Goal: Information Seeking & Learning: Learn about a topic

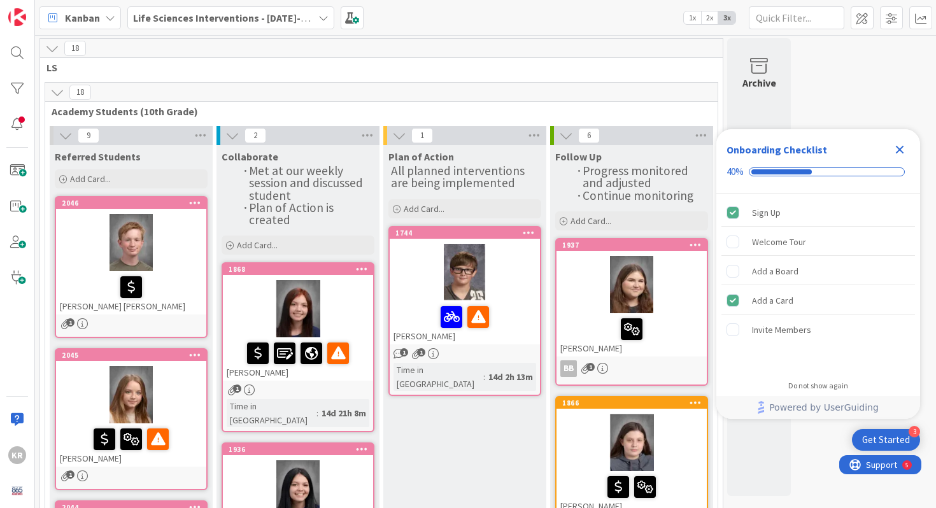
click at [124, 314] on link "[STREET_ADDRESS][PERSON_NAME][PERSON_NAME]" at bounding box center [131, 267] width 153 height 142
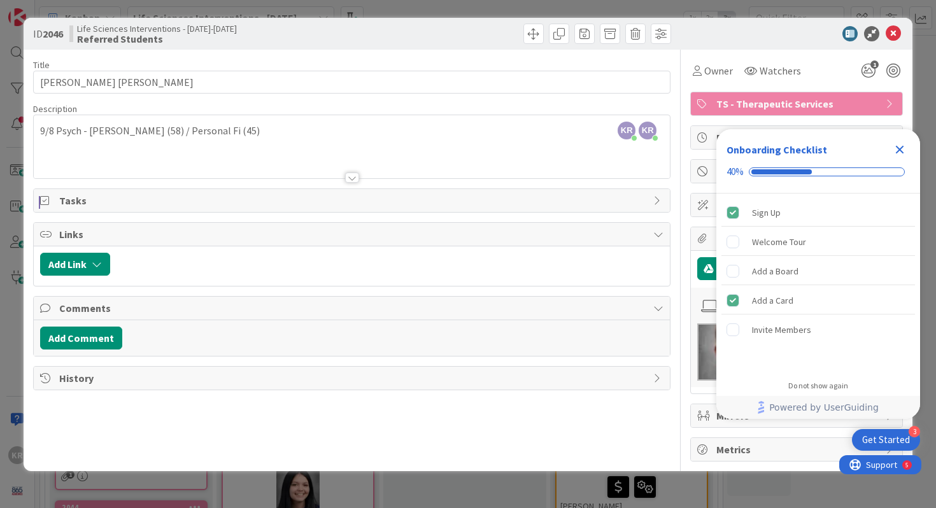
click at [238, 138] on div "KR [PERSON_NAME] just joined KR [PERSON_NAME] just joined 9/8 [PERSON_NAME] (58…" at bounding box center [352, 146] width 637 height 63
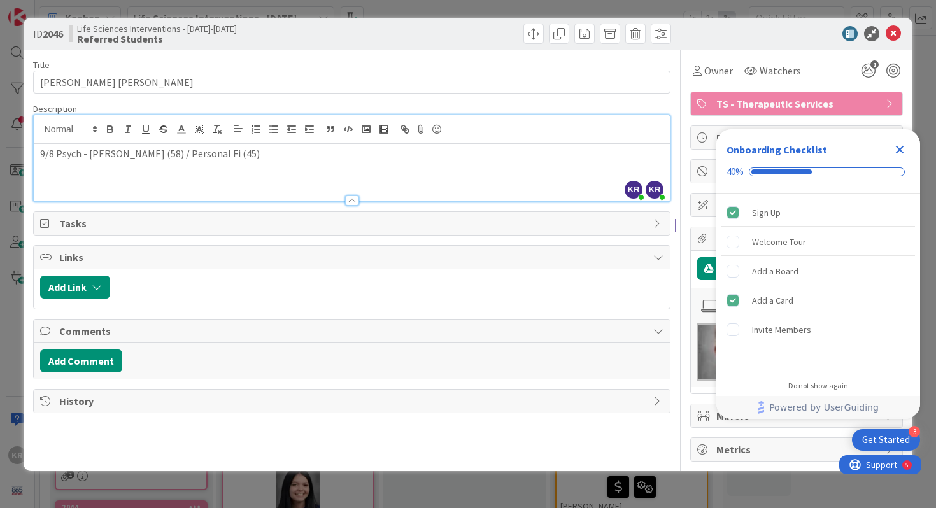
click at [227, 157] on p "9/8 Psych - [PERSON_NAME] (58) / Personal Fi (45)" at bounding box center [352, 153] width 624 height 15
click at [7, 262] on div "ID 2046 Life Sciences Interventions - [DATE]-[DATE] Referred Students Title 14 …" at bounding box center [468, 254] width 936 height 508
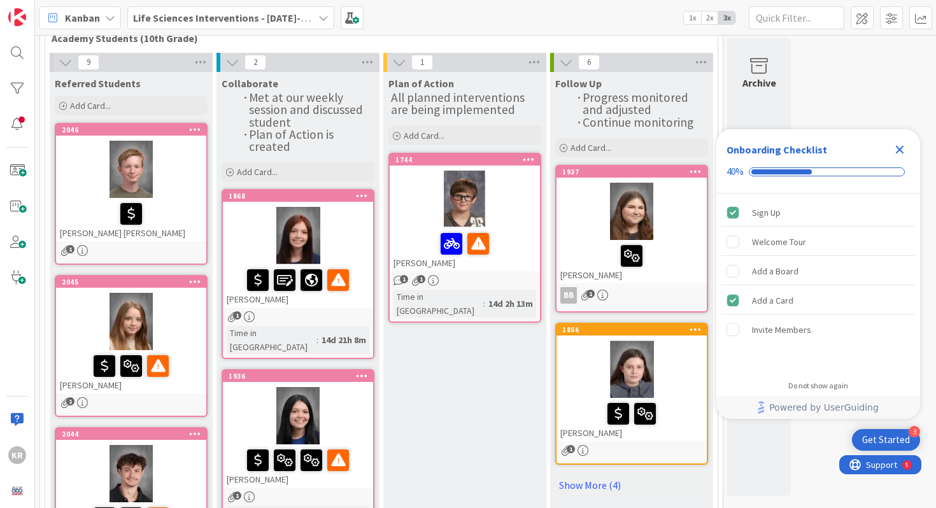
click at [81, 339] on div at bounding box center [131, 321] width 150 height 57
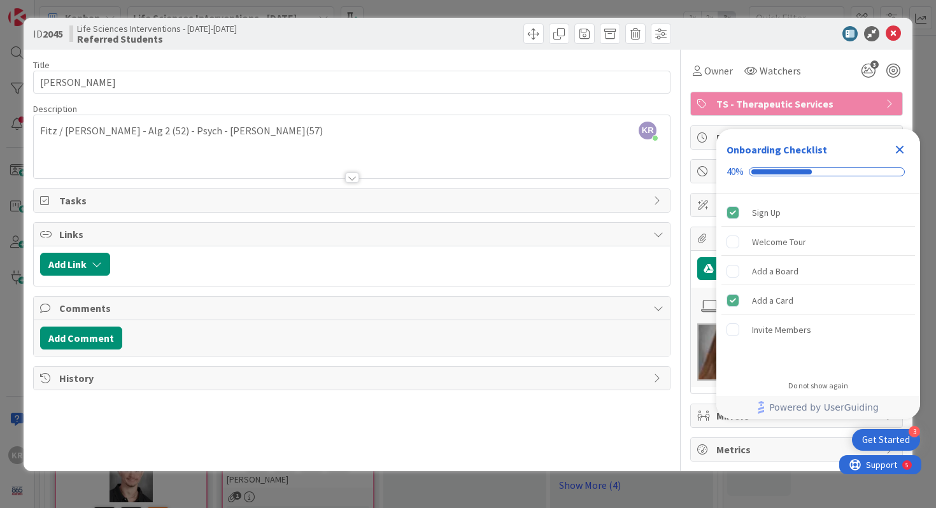
click at [271, 147] on div at bounding box center [352, 162] width 637 height 32
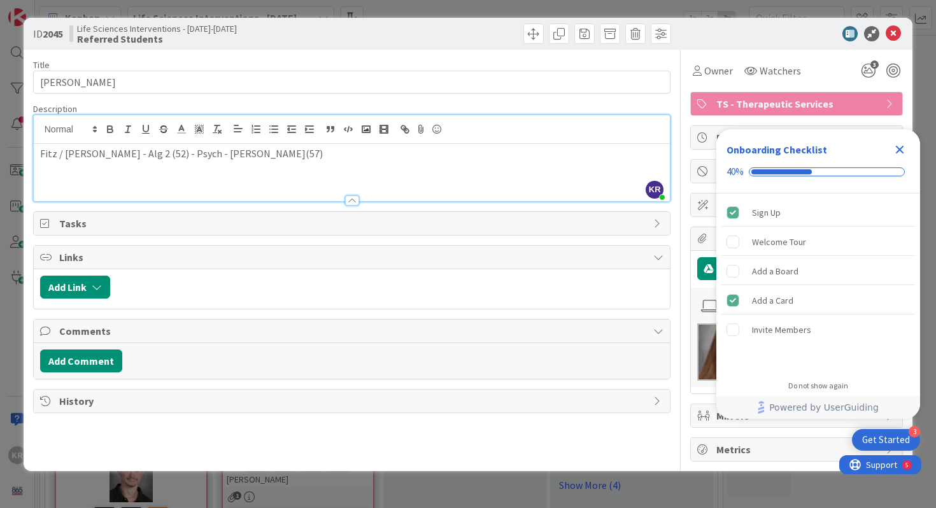
click at [255, 152] on p "Fitz / [PERSON_NAME] - Alg 2 (52) - Psych - [PERSON_NAME](57)" at bounding box center [352, 153] width 624 height 15
click at [5, 198] on div "ID 2045 Life Sciences Interventions - [DATE]-[DATE] Referred Students Title 18 …" at bounding box center [468, 254] width 936 height 508
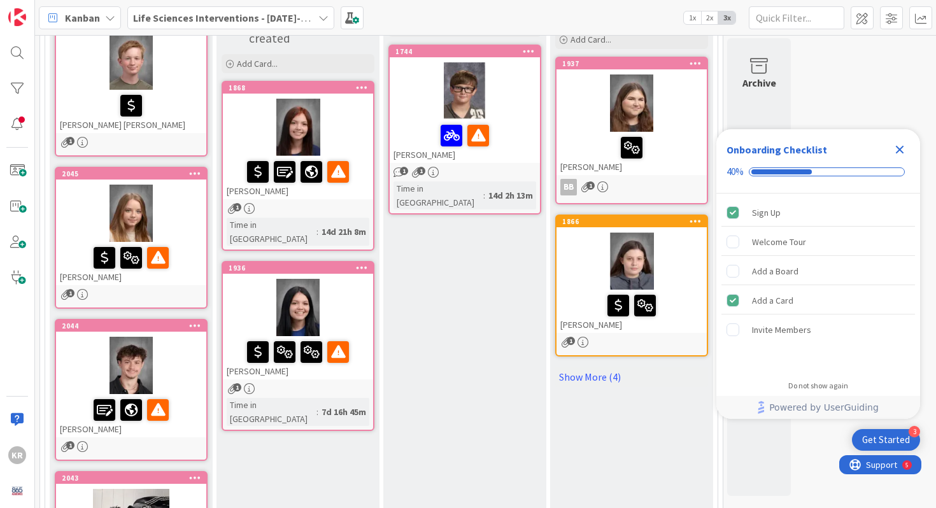
click at [72, 236] on div at bounding box center [131, 213] width 150 height 57
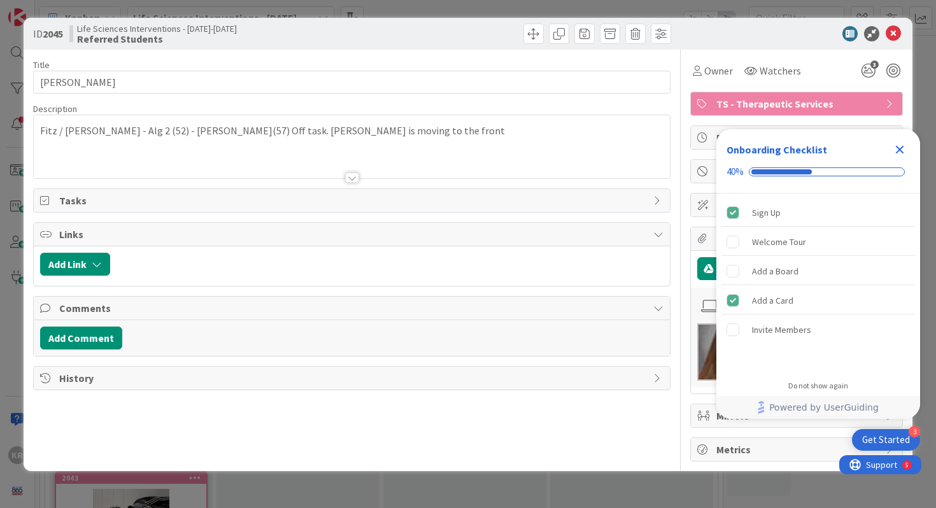
click at [430, 145] on div "Fitz / [PERSON_NAME] - Alg 2 (52) - [PERSON_NAME](57) Off task. [PERSON_NAME] i…" at bounding box center [352, 149] width 637 height 57
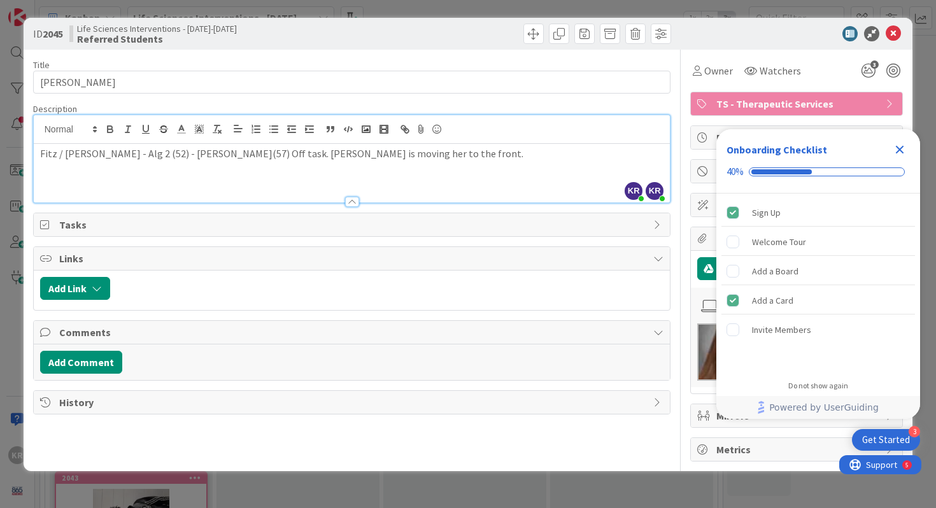
click at [2, 250] on div "ID 2045 Life Sciences Interventions - [DATE]-[DATE] Referred Students Title 18 …" at bounding box center [468, 254] width 936 height 508
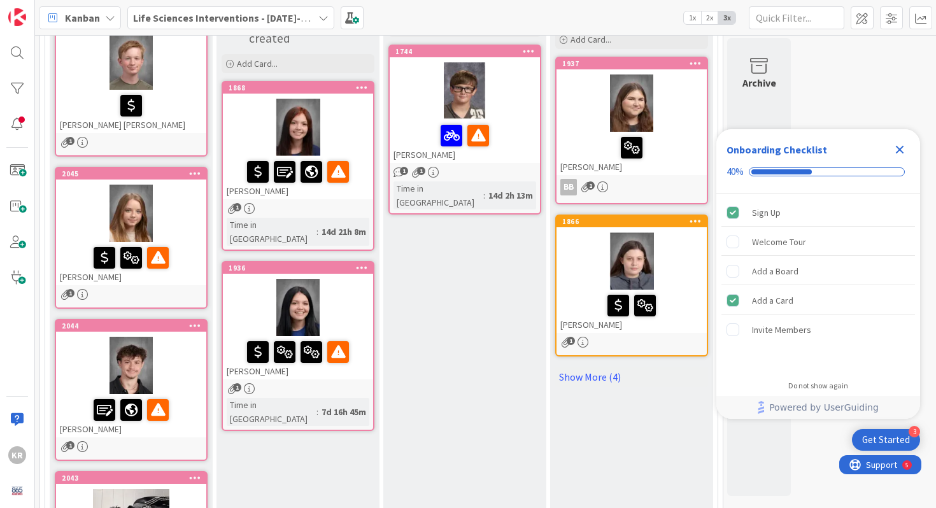
click at [77, 364] on div at bounding box center [131, 365] width 150 height 57
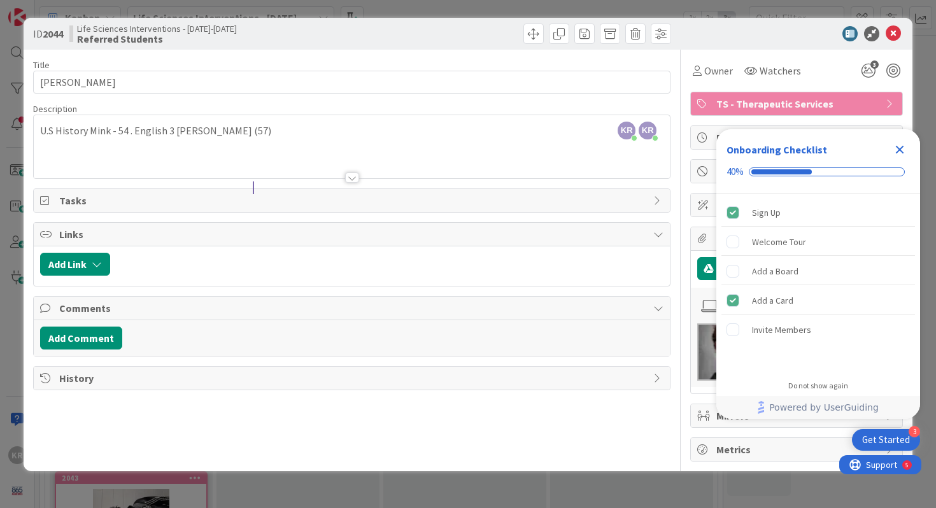
click at [1, 187] on div "ID 2044 Life Sciences Interventions - [DATE]-[DATE] Referred Students Title 15 …" at bounding box center [468, 254] width 936 height 508
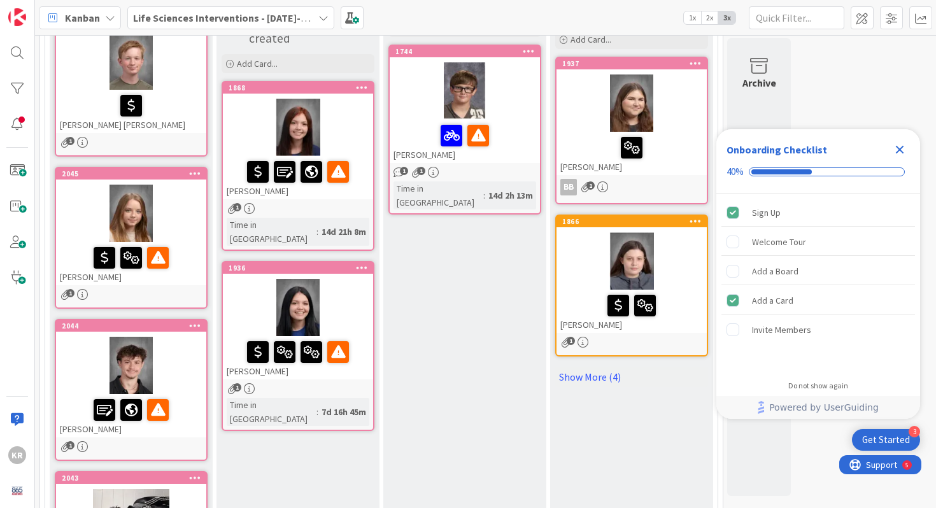
click at [77, 332] on div "[STREET_ADDRESS][PERSON_NAME]" at bounding box center [131, 378] width 150 height 117
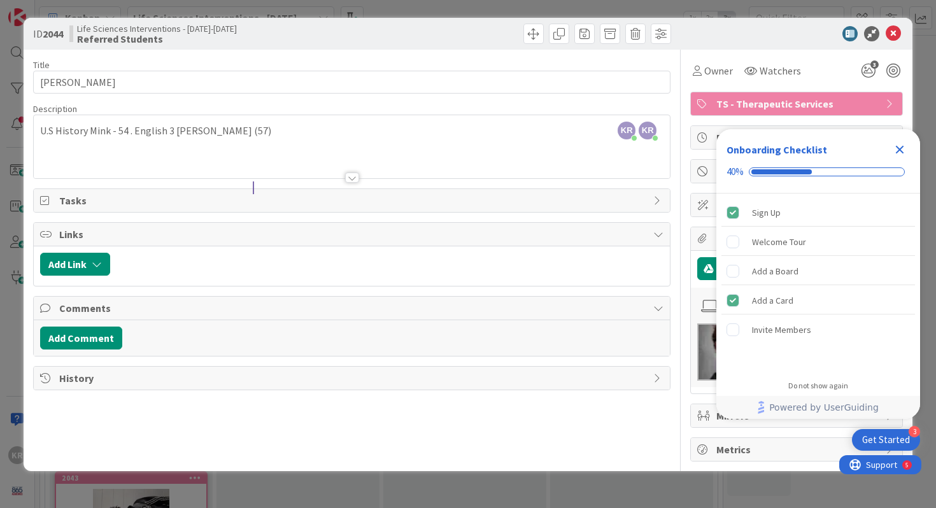
click at [11, 198] on div "ID 2044 Life Sciences Interventions - [DATE]-[DATE] Referred Students Title 15 …" at bounding box center [468, 254] width 936 height 508
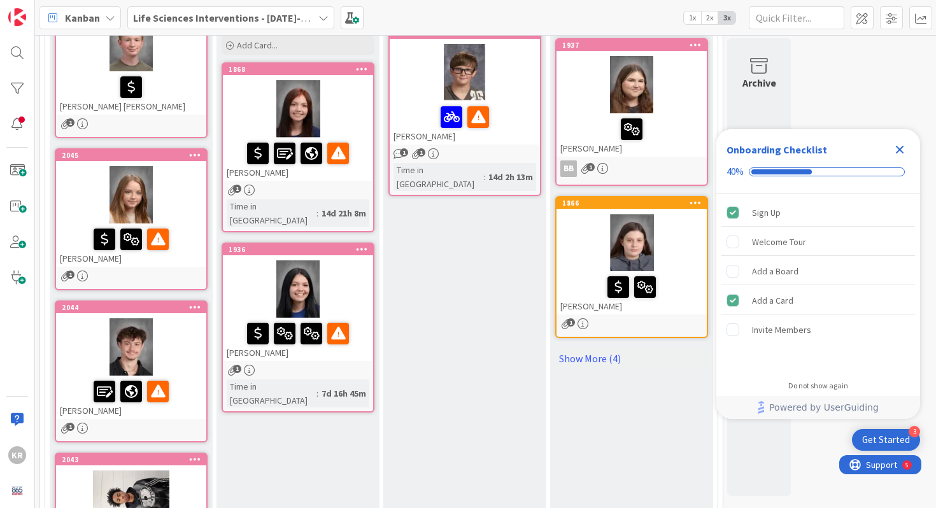
click at [87, 313] on div "[STREET_ADDRESS][PERSON_NAME]" at bounding box center [131, 360] width 150 height 117
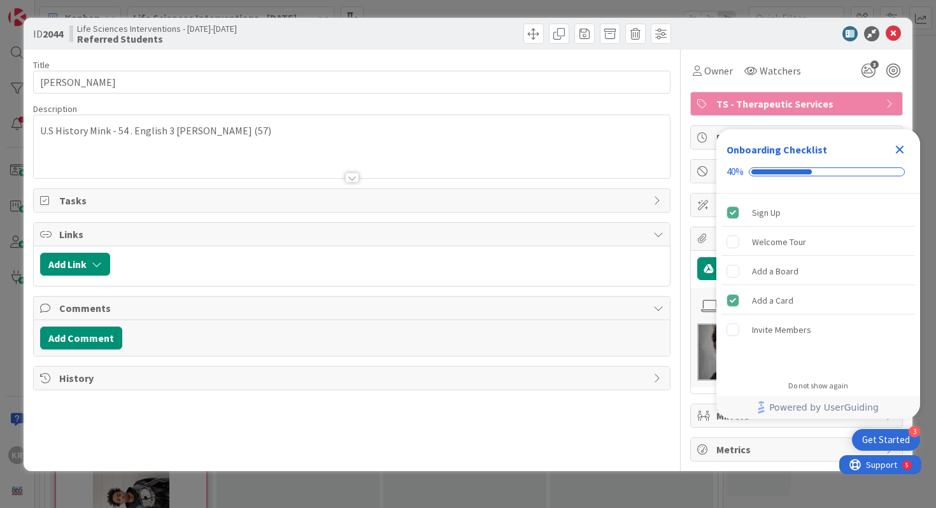
click at [284, 148] on div at bounding box center [352, 162] width 637 height 32
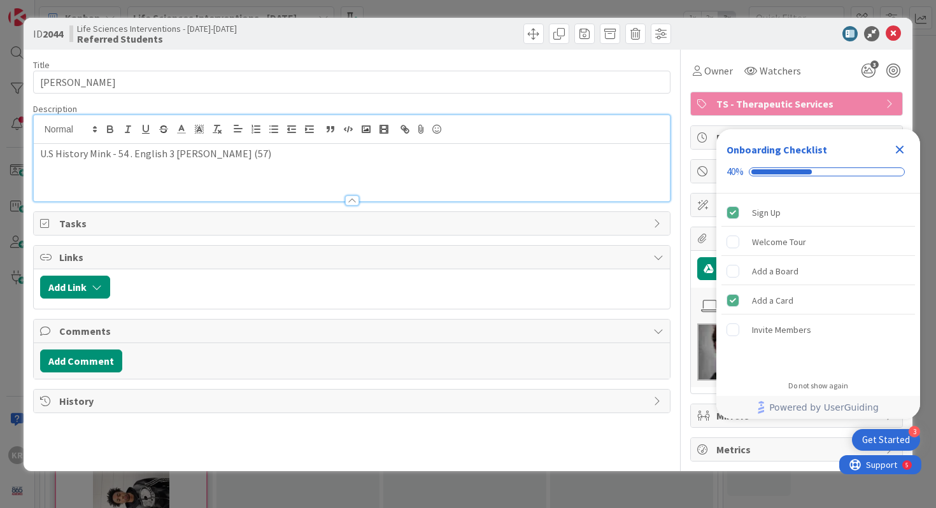
click at [284, 148] on p "U.S History Mink - 54 . English 3 [PERSON_NAME] (57)" at bounding box center [352, 153] width 624 height 15
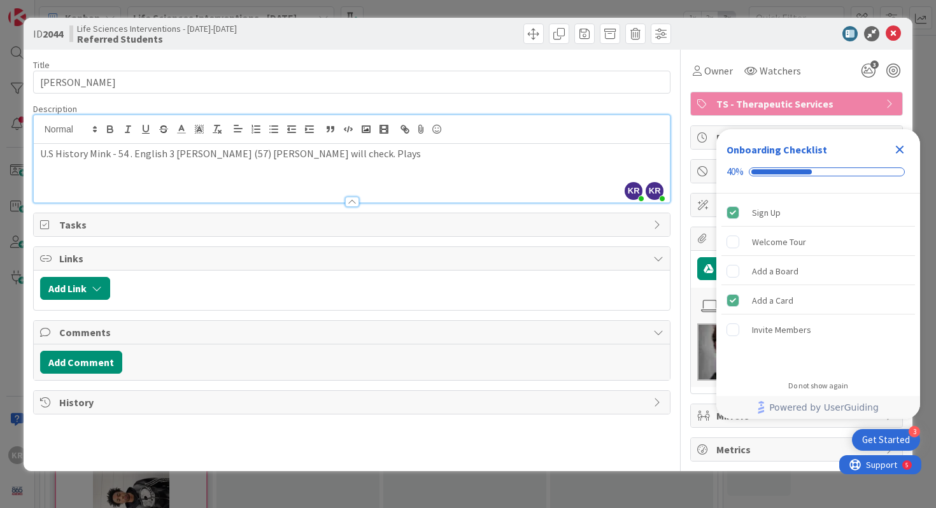
click at [9, 203] on div "ID 2044 Life Sciences Interventions - [DATE]-[DATE] Referred Students Title 15 …" at bounding box center [468, 254] width 936 height 508
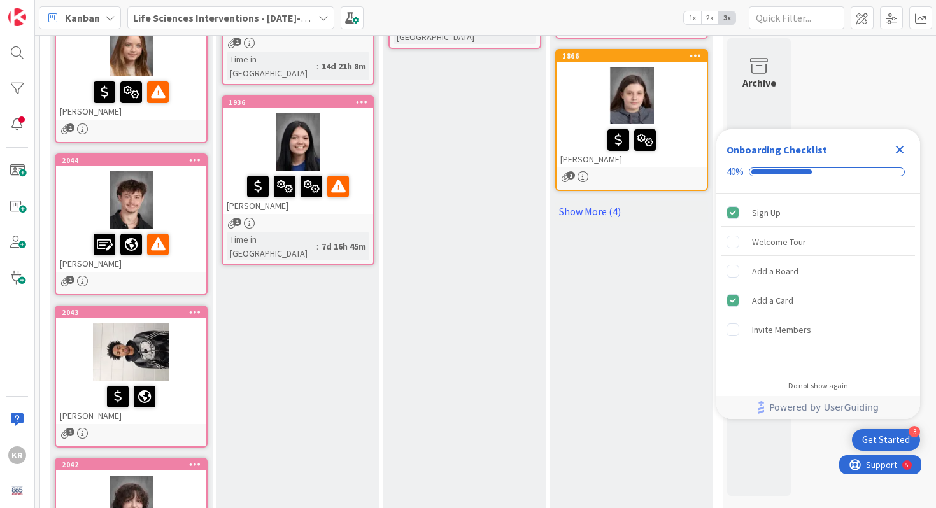
click at [81, 381] on div "[PERSON_NAME]" at bounding box center [131, 402] width 150 height 43
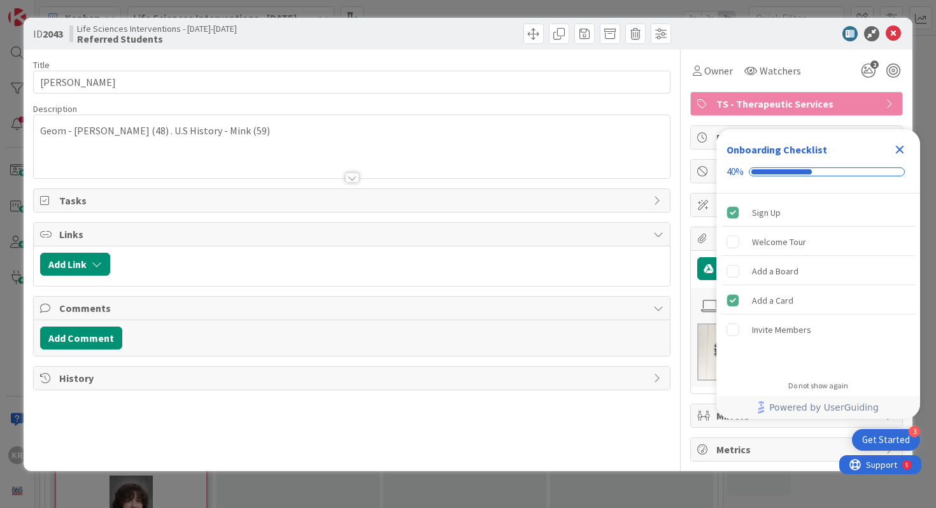
click at [15, 399] on div "ID 2043 Life Sciences Interventions - [DATE]-[DATE] Referred Students Title 10 …" at bounding box center [468, 254] width 936 height 508
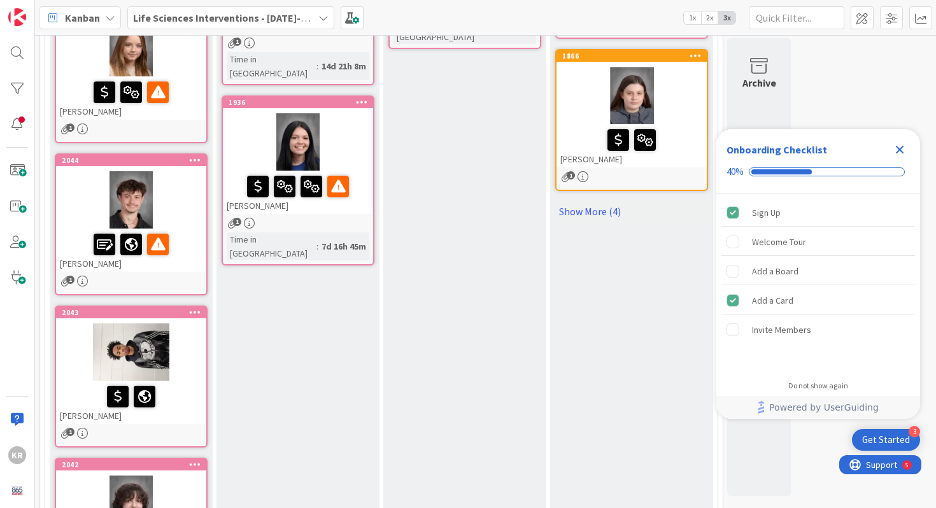
click at [76, 362] on div at bounding box center [131, 351] width 150 height 57
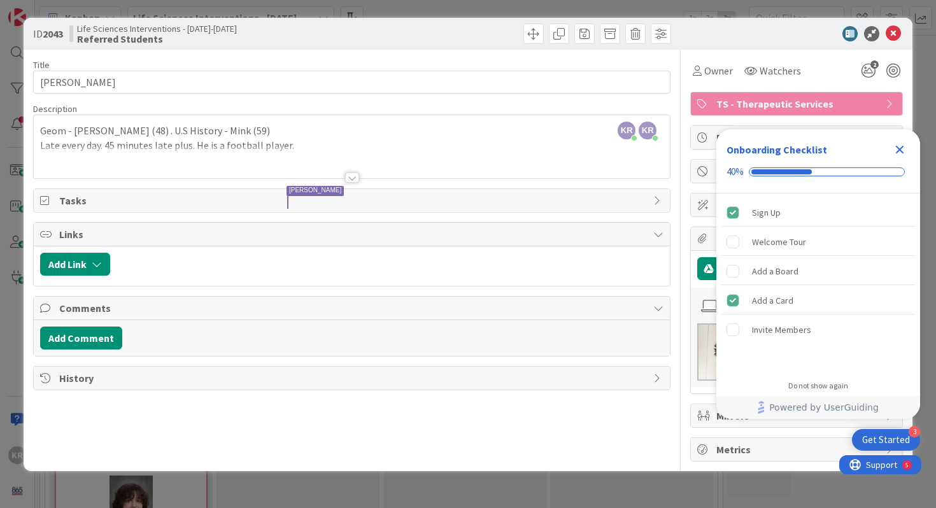
click at [11, 251] on div "ID 2043 Life Sciences Interventions - [DATE]-[DATE] Referred Students Title 10 …" at bounding box center [468, 254] width 936 height 508
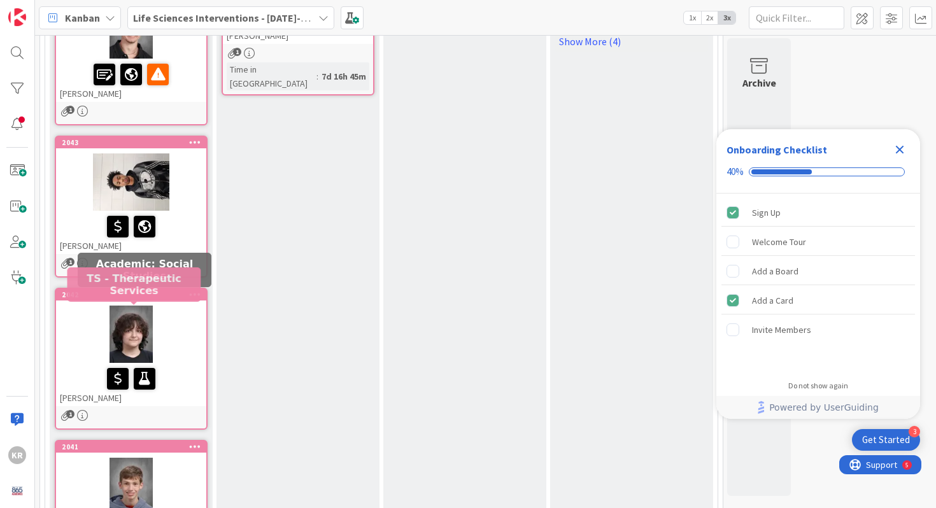
scroll to position [532, 0]
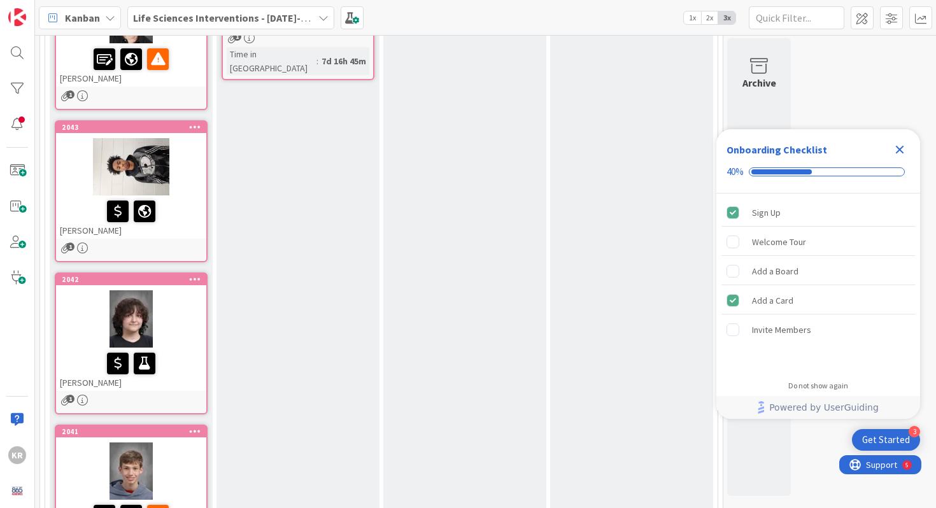
click at [166, 331] on div at bounding box center [131, 318] width 150 height 57
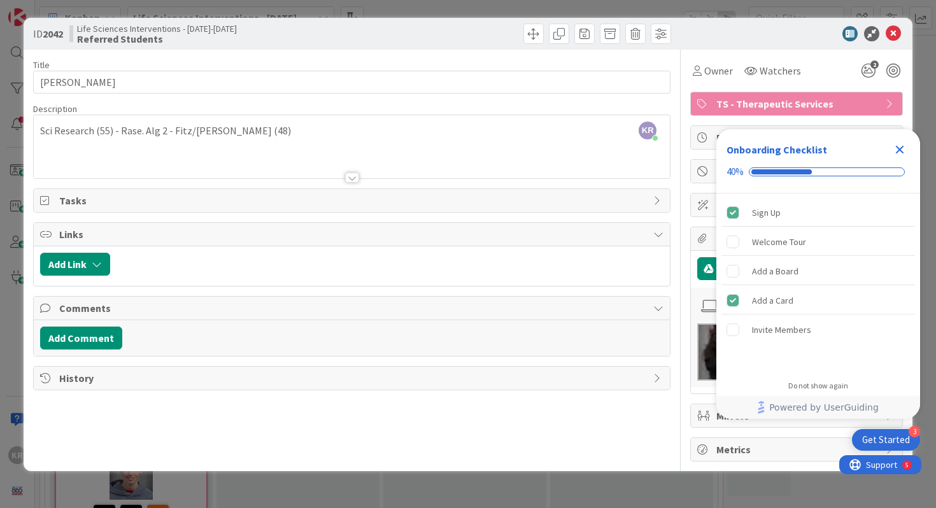
click at [292, 159] on div at bounding box center [352, 162] width 637 height 32
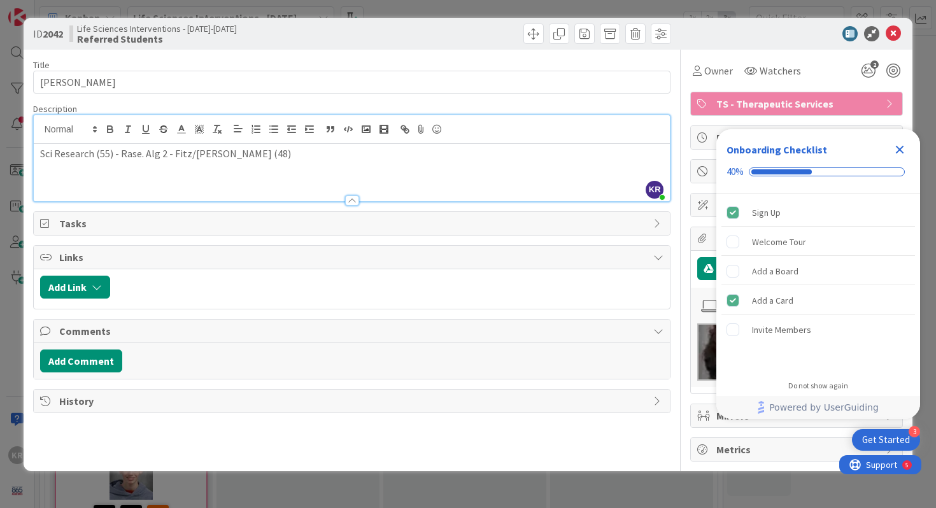
click at [292, 159] on p "Sci Research (55) - Rase. Alg 2 - Fitz/[PERSON_NAME] (48)" at bounding box center [352, 153] width 624 height 15
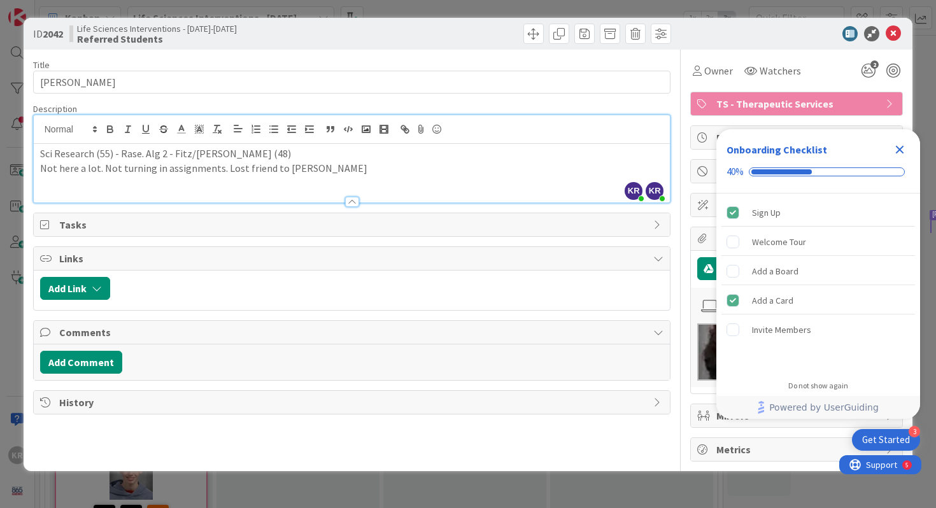
click at [7, 203] on div "ID 2042 Life Sciences Interventions - [DATE]-[DATE] Referred Students Title 13 …" at bounding box center [468, 254] width 936 height 508
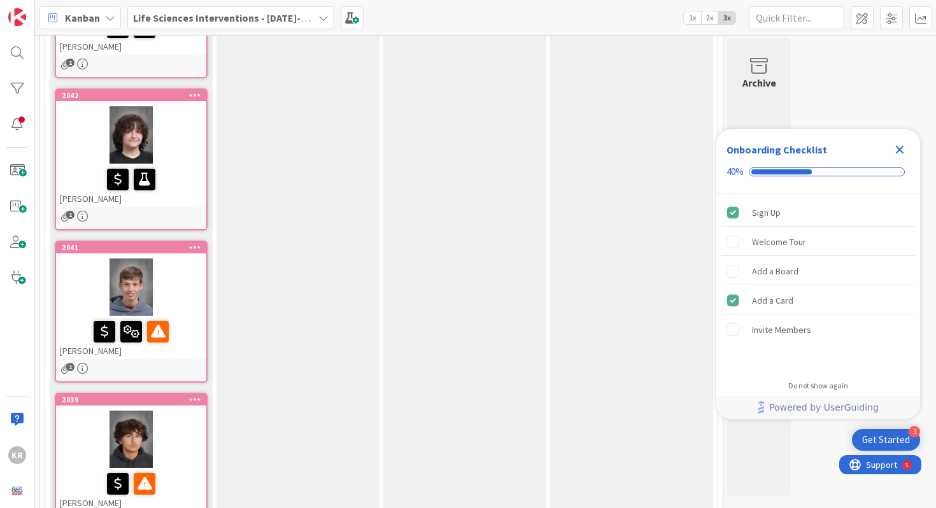
click at [76, 288] on div at bounding box center [131, 286] width 150 height 57
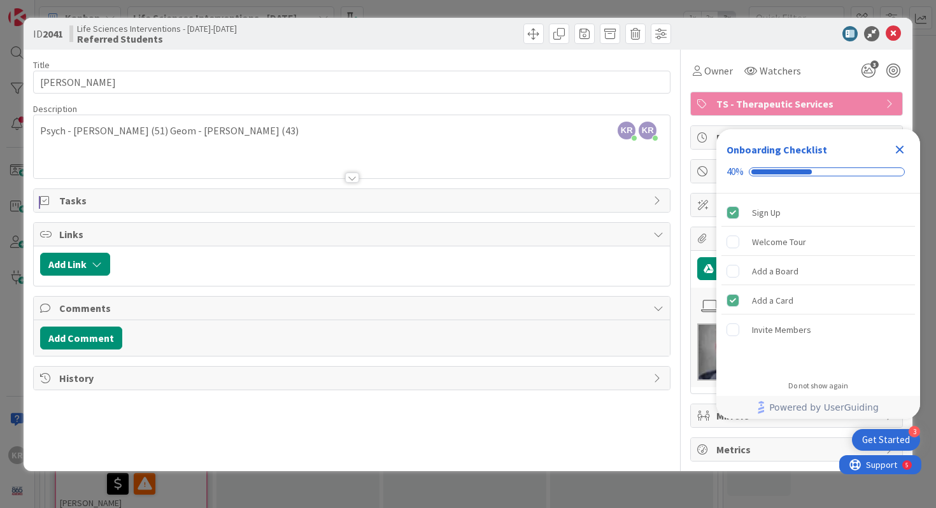
click at [57, 146] on div at bounding box center [352, 162] width 637 height 32
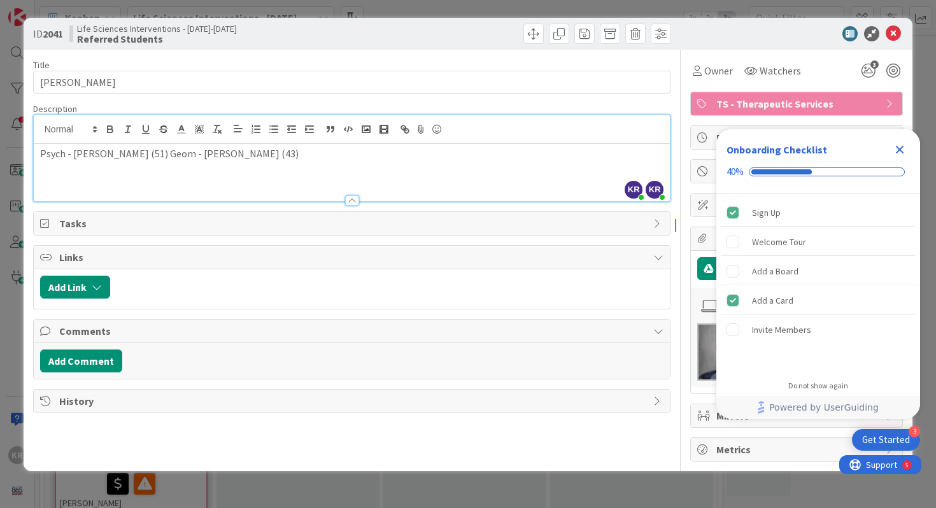
click at [220, 176] on div "Psych - [PERSON_NAME] (51) Geom - [PERSON_NAME] (43)" at bounding box center [352, 172] width 637 height 57
click at [12, 318] on div "ID 2041 Life Sciences Interventions - [DATE]-[DATE] Referred Students Title 15 …" at bounding box center [468, 254] width 936 height 508
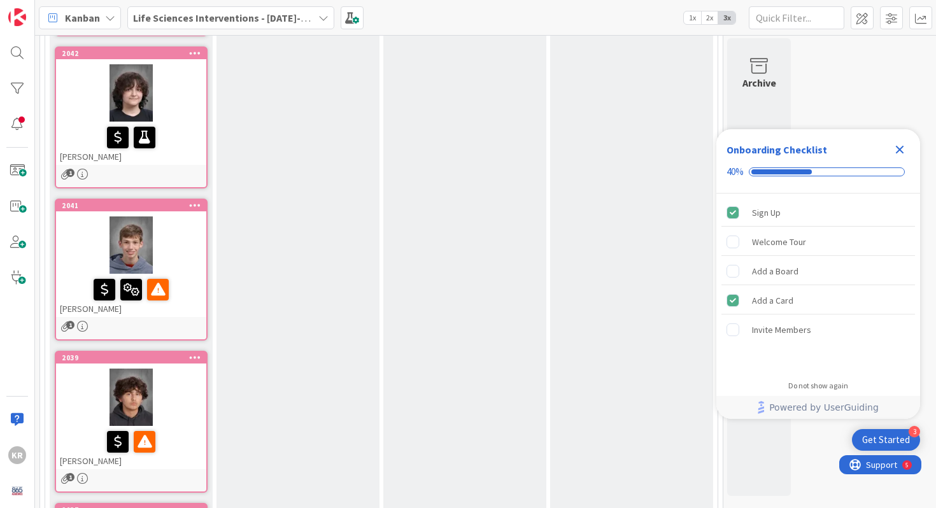
scroll to position [810, 0]
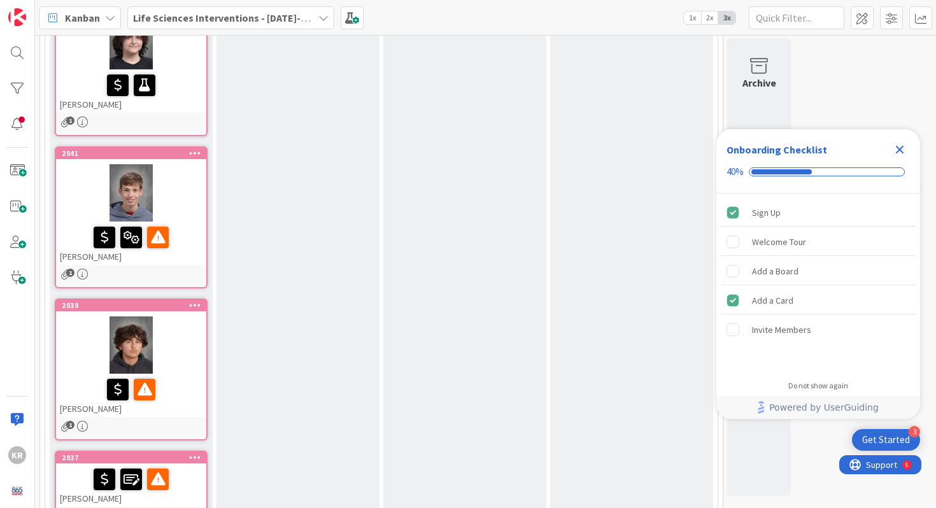
click at [73, 364] on div at bounding box center [131, 344] width 150 height 57
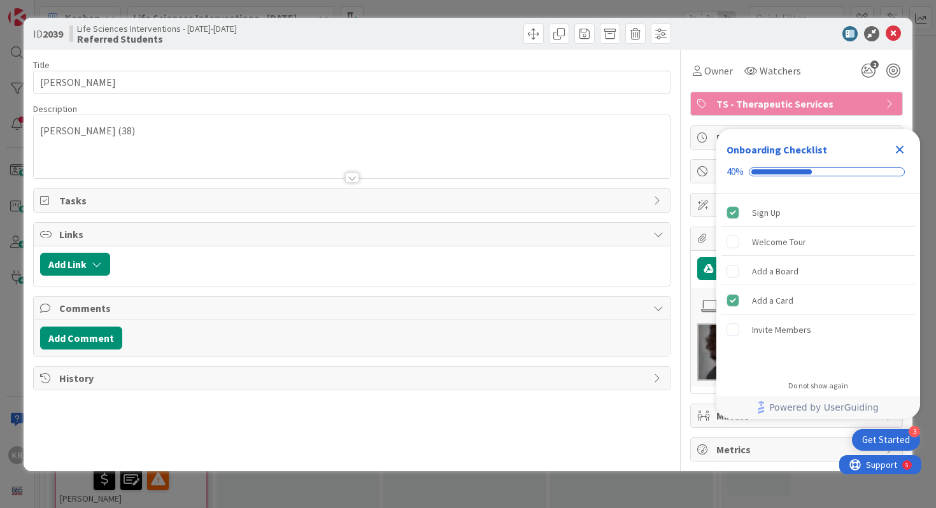
click at [220, 149] on div at bounding box center [352, 162] width 637 height 32
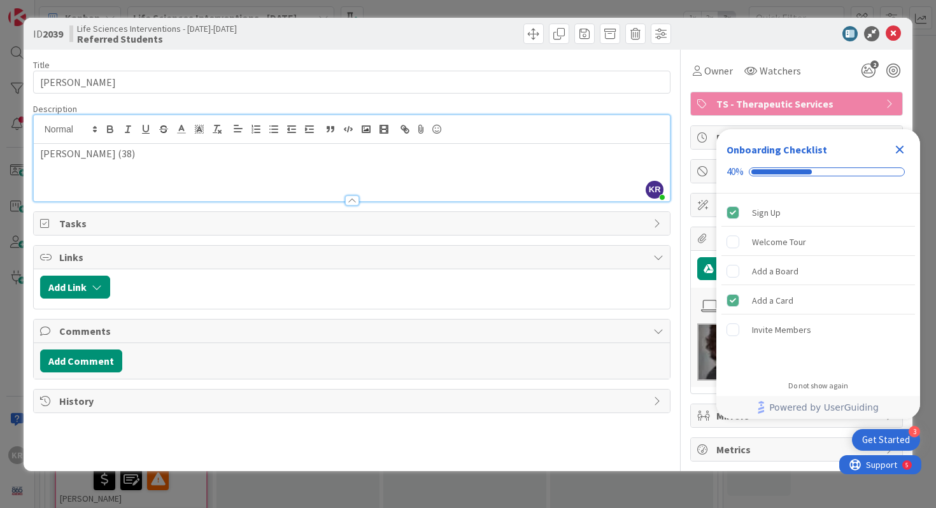
click at [220, 149] on p "[PERSON_NAME] (38)" at bounding box center [352, 153] width 624 height 15
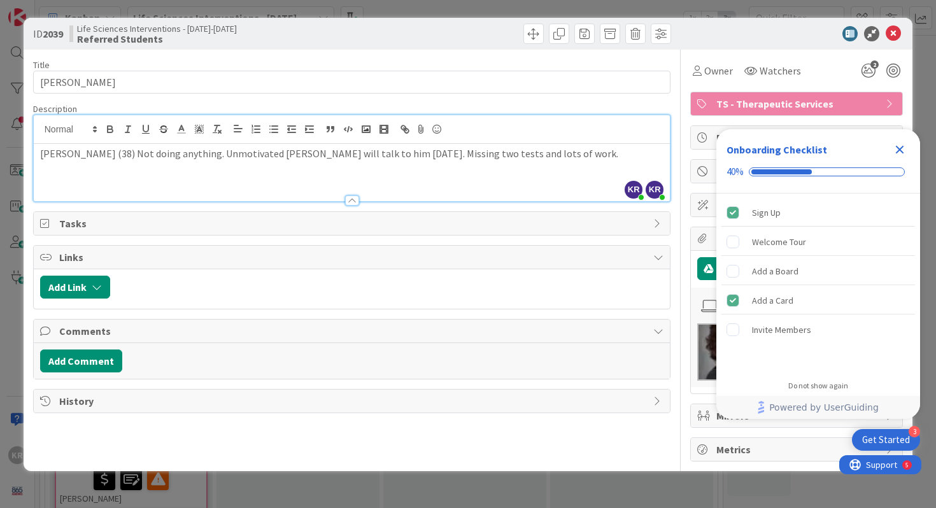
click at [10, 243] on div "ID 2039 Life Sciences Interventions - [DATE]-[DATE] Referred Students Title 12 …" at bounding box center [468, 254] width 936 height 508
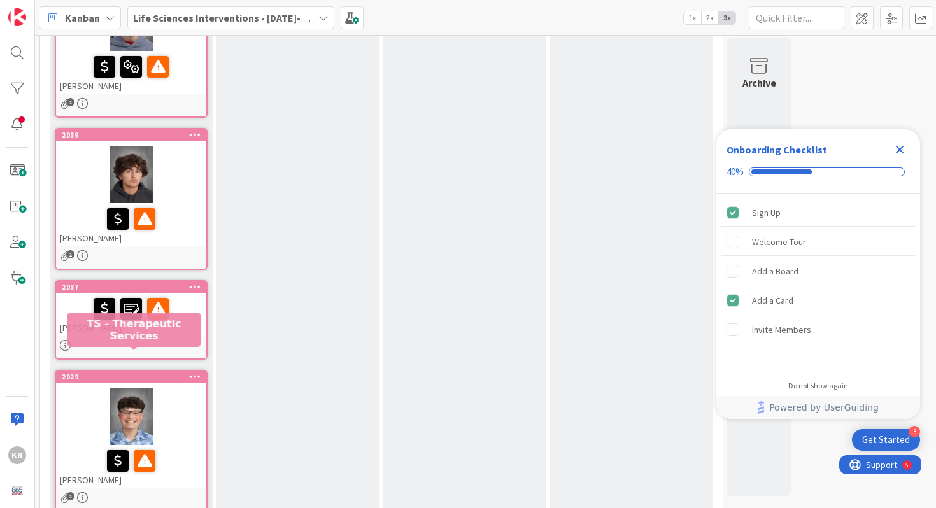
scroll to position [1006, 0]
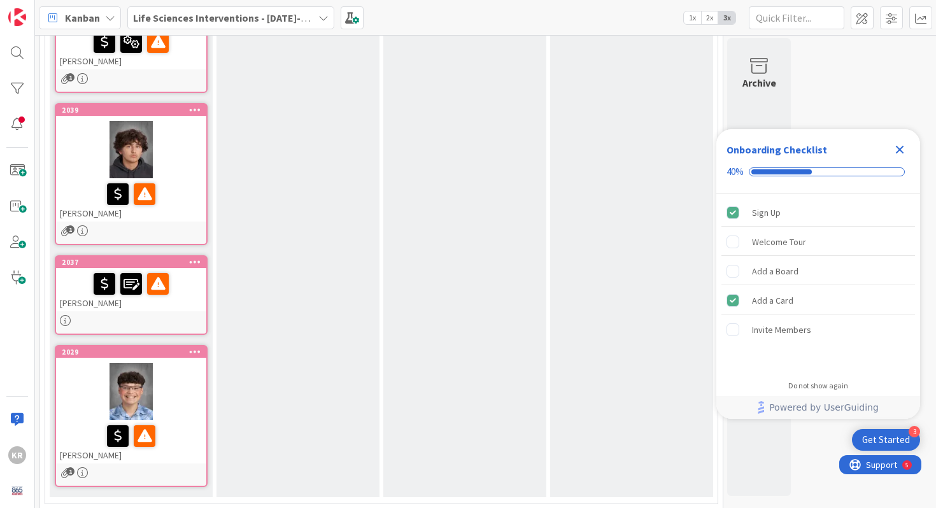
click at [115, 306] on div "[PERSON_NAME]" at bounding box center [131, 289] width 150 height 43
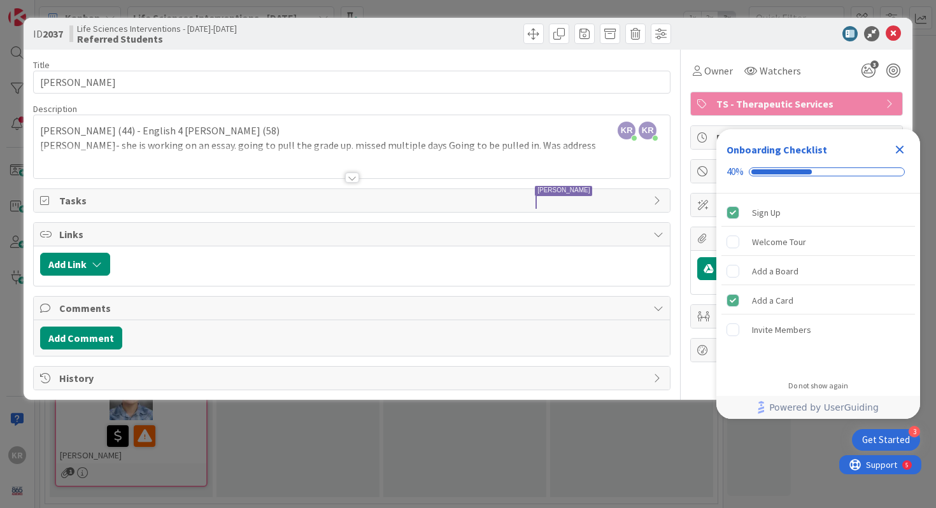
click at [1, 192] on div "ID 2037 Life Sciences Interventions - [DATE]-[DATE] Referred Students Title 12 …" at bounding box center [468, 254] width 936 height 508
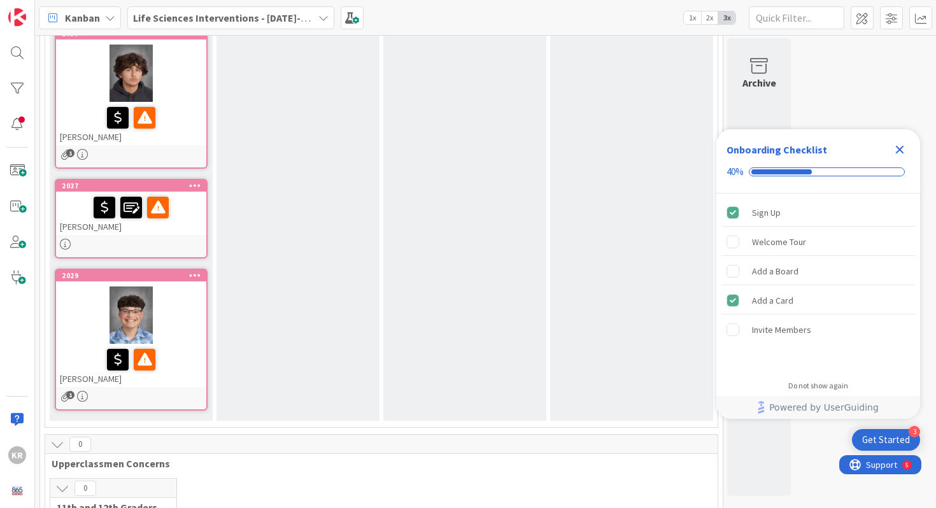
click at [87, 313] on div at bounding box center [131, 314] width 150 height 57
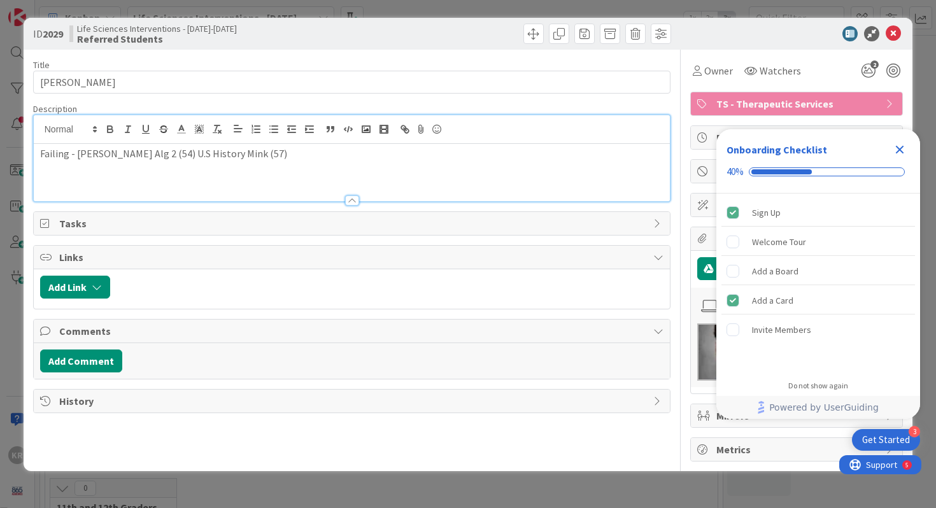
click at [263, 132] on div "Failing - [PERSON_NAME] Alg 2 (54) U.S History Mink (57)" at bounding box center [352, 158] width 637 height 86
click at [268, 151] on p "Failing - [PERSON_NAME] Alg 2 (54) U.S History Mink (57)" at bounding box center [352, 153] width 624 height 15
click at [901, 146] on icon "Close Checklist" at bounding box center [899, 149] width 15 height 15
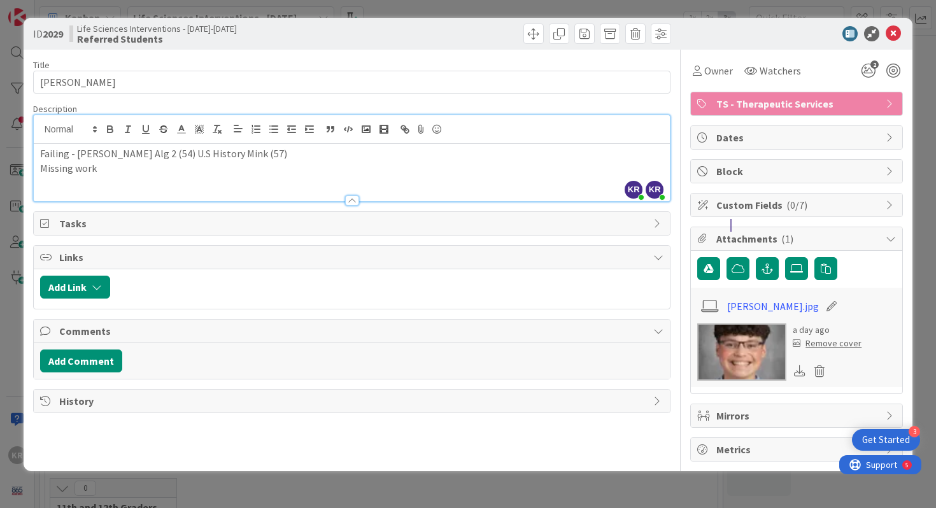
click at [167, 185] on div "Failing - [PERSON_NAME] Alg 2 (54) U.S History Mink (57) Missing work" at bounding box center [352, 172] width 637 height 57
click at [24, 287] on div "ID 2029 Life Sciences Interventions - [DATE]-[DATE] Referred Students Title 14 …" at bounding box center [468, 244] width 889 height 453
click at [4, 265] on div "ID 2029 Life Sciences Interventions - [DATE]-[DATE] Referred Students Title 14 …" at bounding box center [468, 254] width 936 height 508
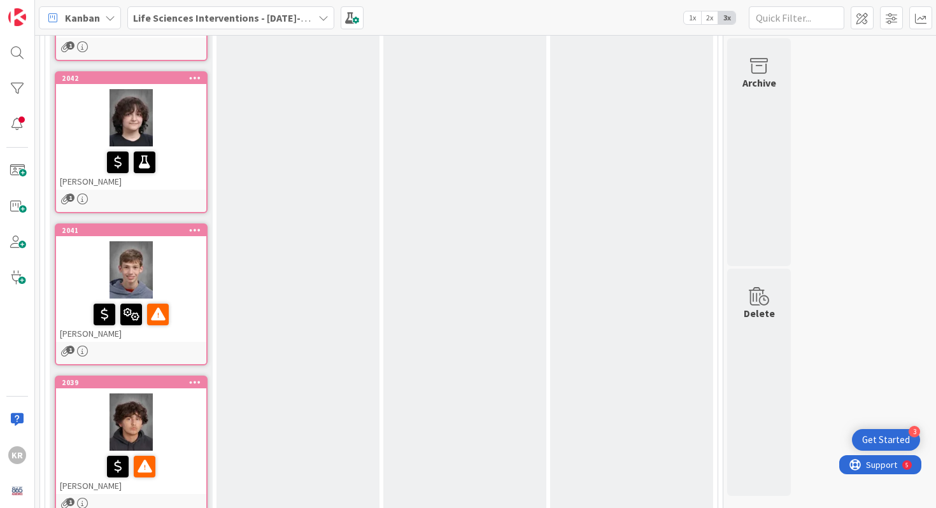
scroll to position [733, 0]
click at [165, 116] on div at bounding box center [131, 118] width 150 height 57
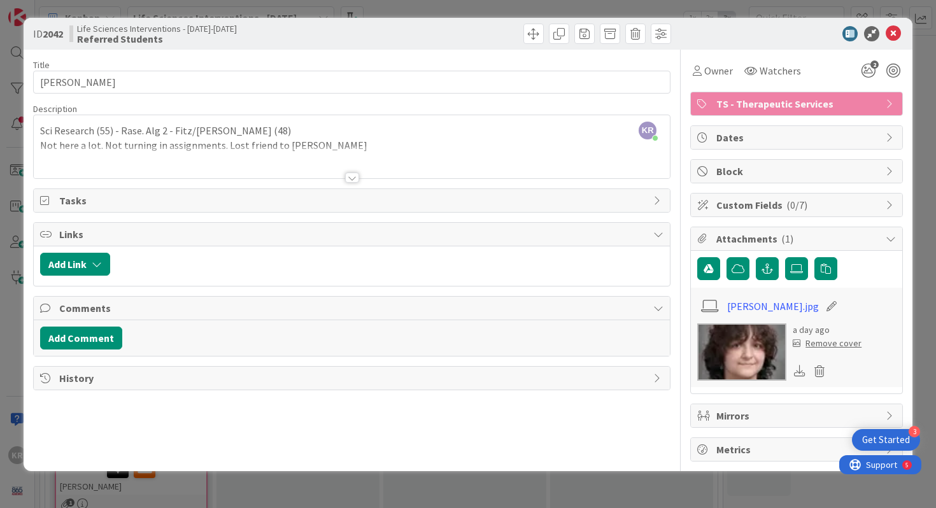
click at [16, 140] on div "ID 2042 Life Sciences Interventions - [DATE]-[DATE] Referred Students Title 13 …" at bounding box center [468, 254] width 936 height 508
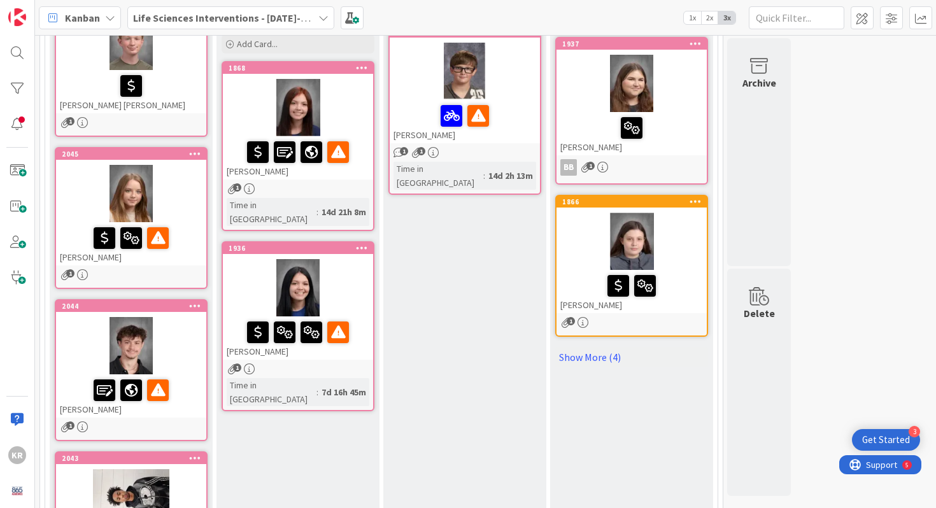
scroll to position [189, 0]
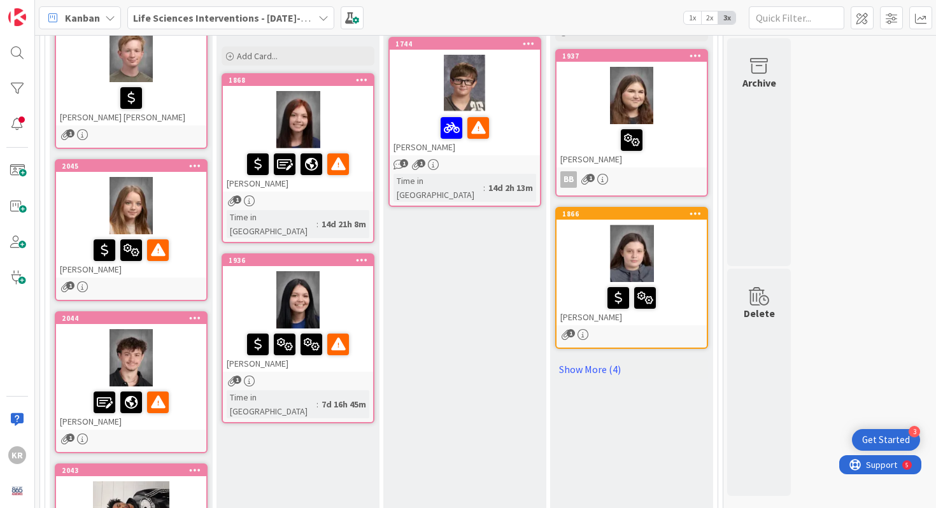
click at [248, 101] on div at bounding box center [298, 119] width 150 height 57
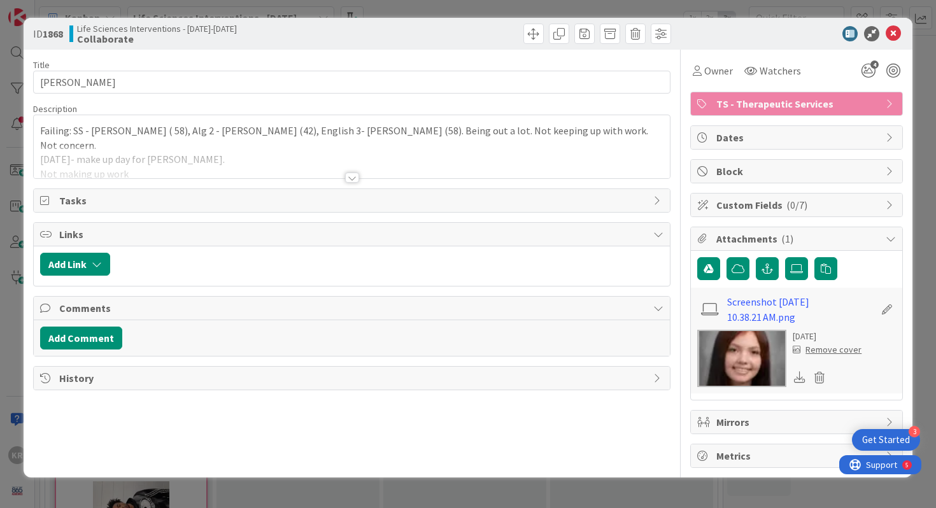
click at [351, 174] on div at bounding box center [352, 178] width 14 height 10
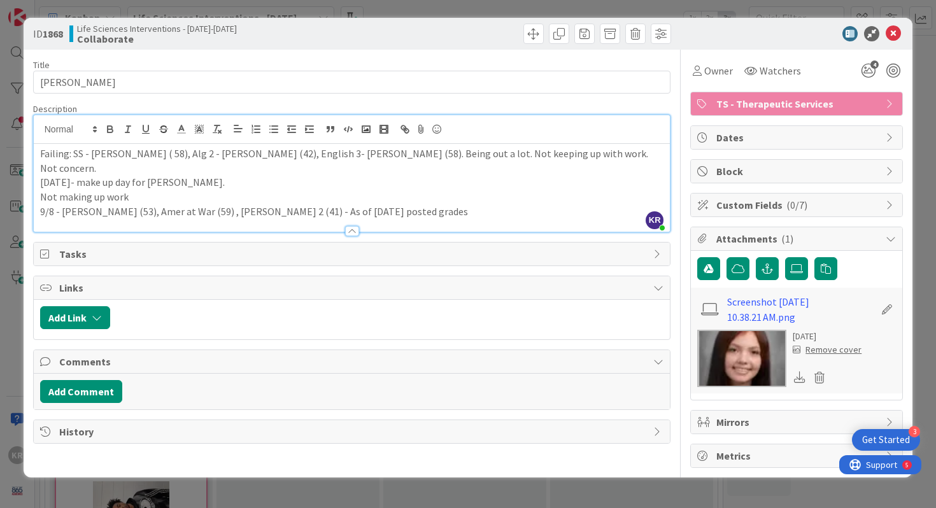
click at [1, 406] on div "ID 1868 Life Sciences Interventions - [DATE]-[DATE] Collaborate Title 14 / 128 …" at bounding box center [468, 254] width 936 height 508
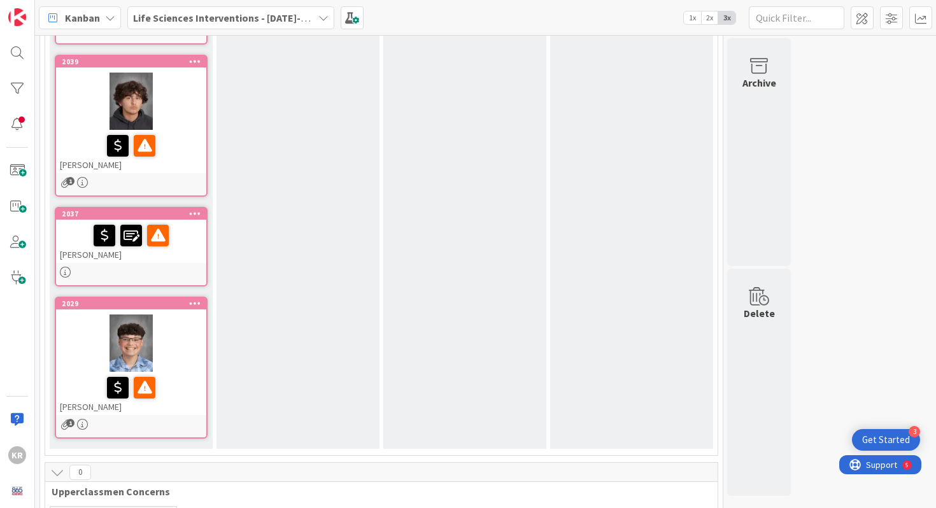
scroll to position [1056, 0]
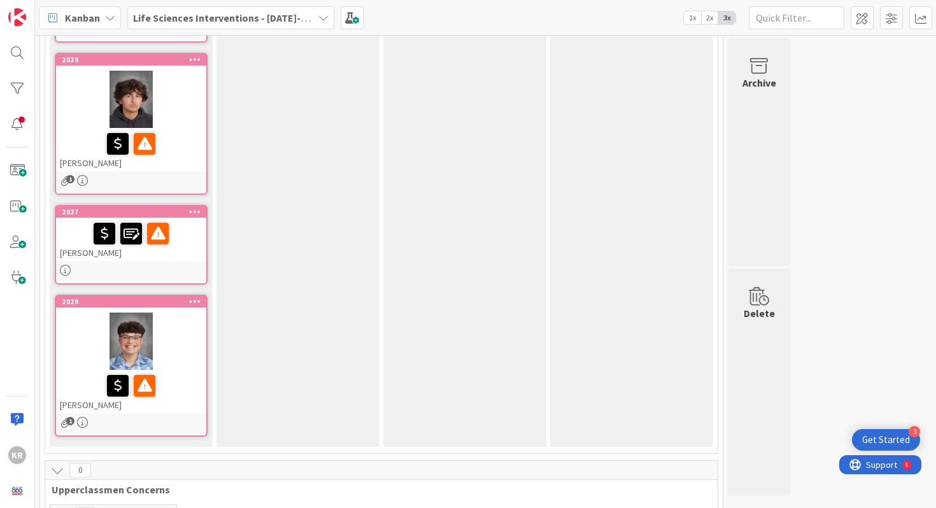
click at [187, 257] on div "[PERSON_NAME]" at bounding box center [131, 239] width 150 height 43
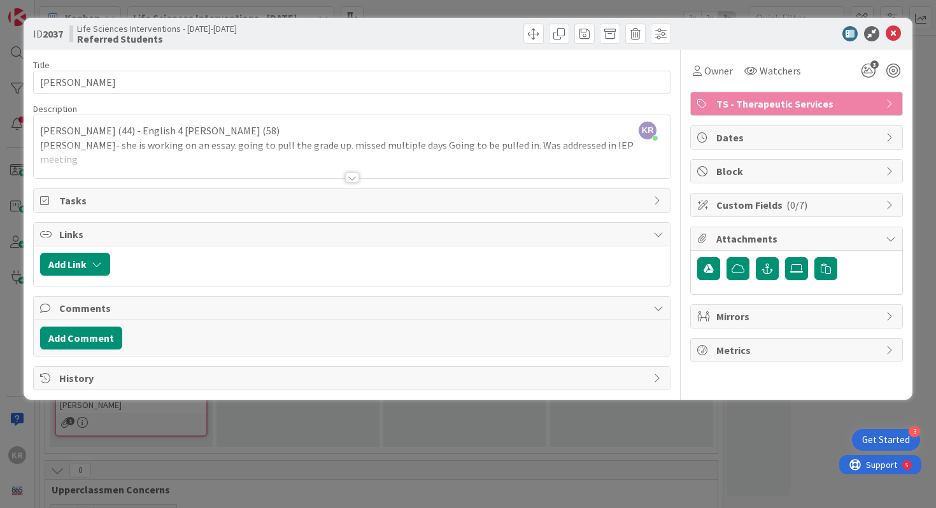
click at [9, 191] on div "ID 2037 Life Sciences Interventions - [DATE]-[DATE] Referred Students Title 12 …" at bounding box center [468, 254] width 936 height 508
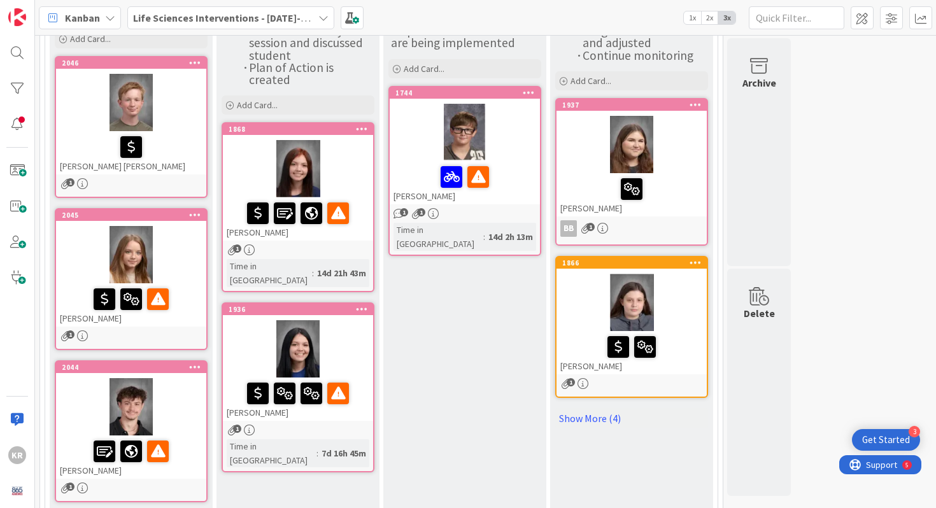
scroll to position [145, 0]
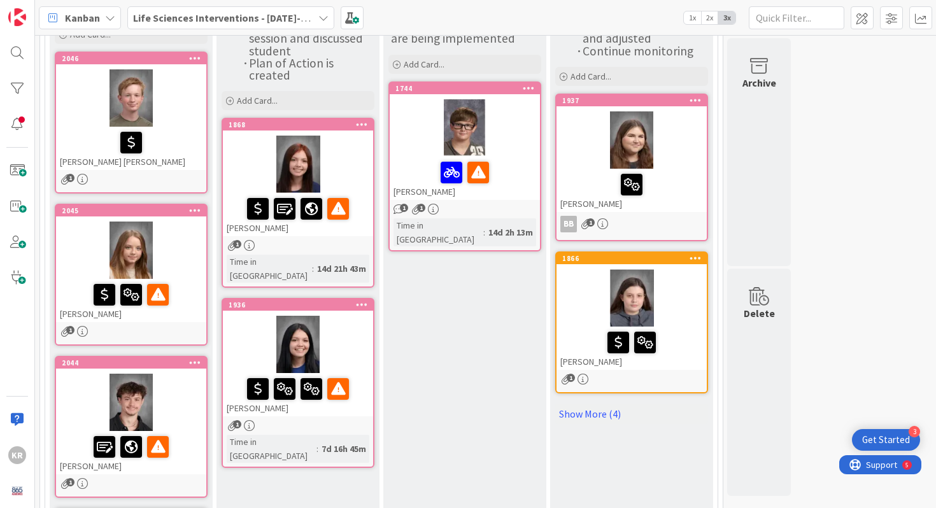
click at [248, 149] on div at bounding box center [298, 164] width 150 height 57
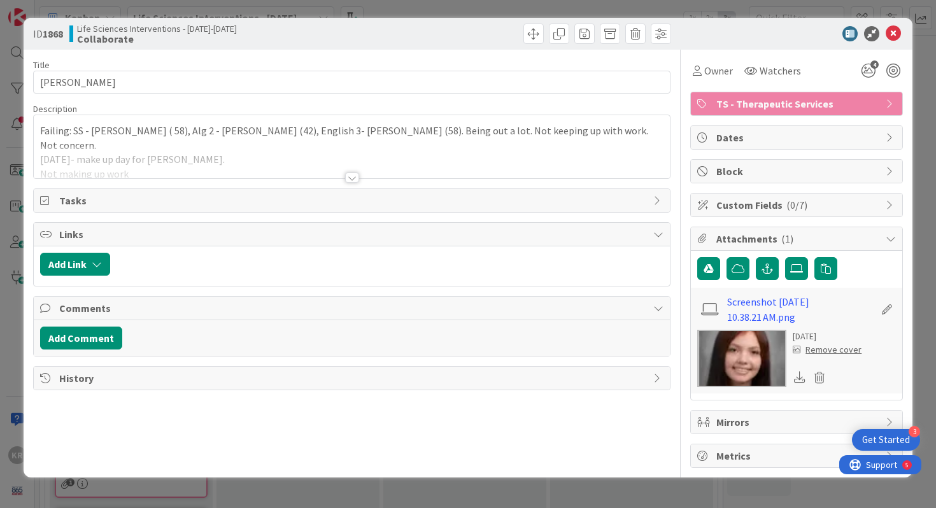
click at [342, 181] on div "Title 14 / 128 [PERSON_NAME] Description Failing: SS - [PERSON_NAME] ( 58), Alg…" at bounding box center [352, 259] width 638 height 418
click at [350, 176] on div at bounding box center [352, 178] width 14 height 10
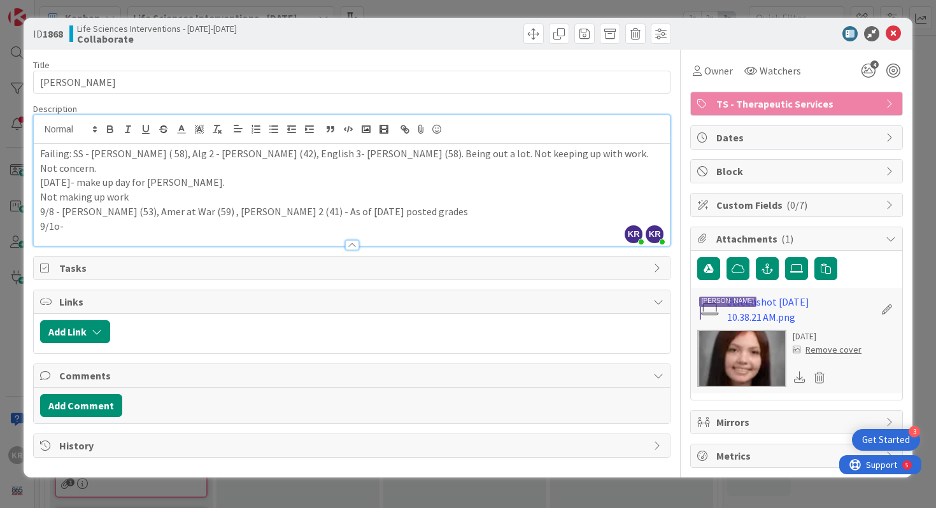
click at [7, 236] on div "ID 1868 Life Sciences Interventions - [DATE]-[DATE] Collaborate Title 14 / 128 …" at bounding box center [468, 254] width 936 height 508
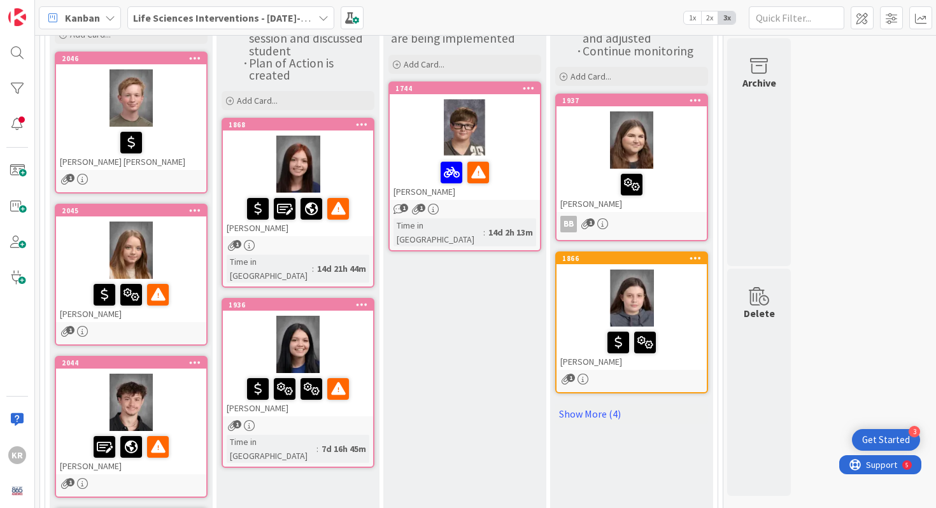
click at [350, 327] on div at bounding box center [298, 344] width 150 height 57
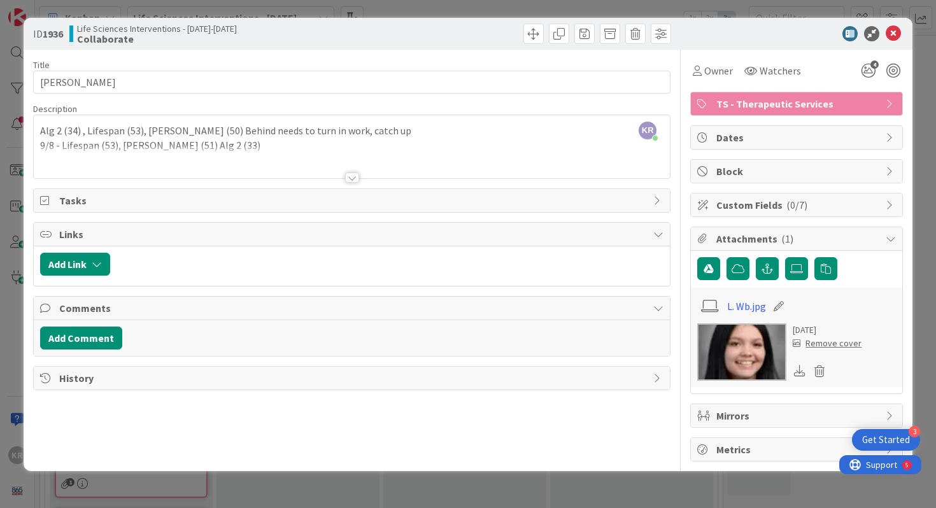
click at [352, 173] on div at bounding box center [352, 178] width 14 height 10
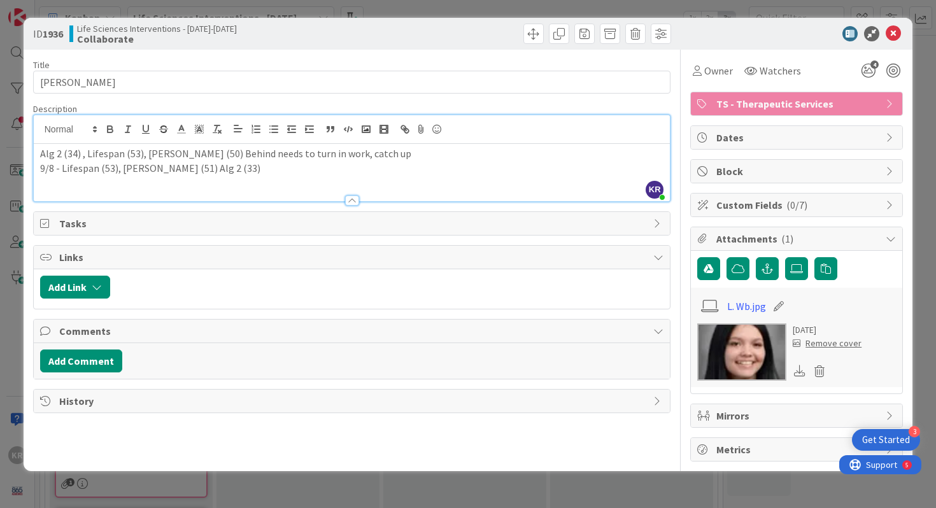
click at [352, 173] on p "9/8 - Lifespan (53), [PERSON_NAME] (51) Alg 2 (33)" at bounding box center [352, 168] width 624 height 15
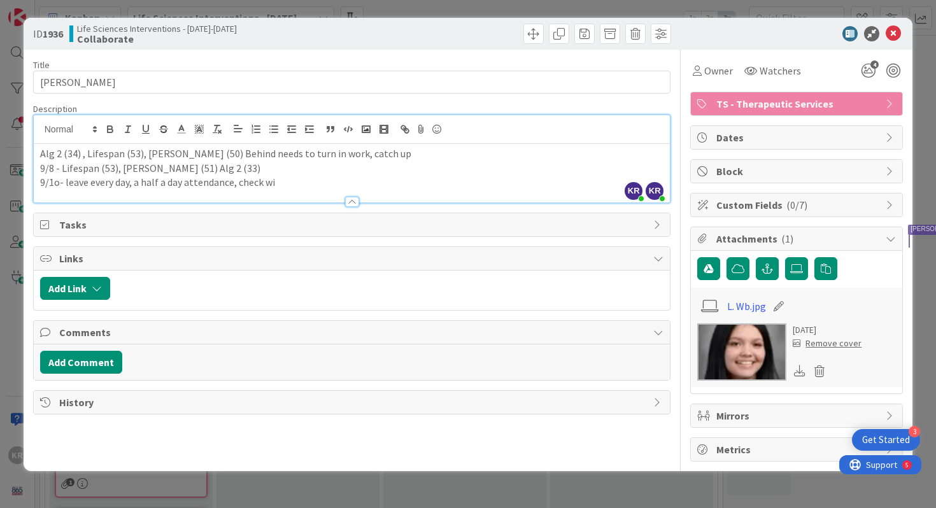
click at [4, 145] on div "ID 1936 Life Sciences Interventions - [DATE]-[DATE] Collaborate Title 13 / 128 …" at bounding box center [468, 254] width 936 height 508
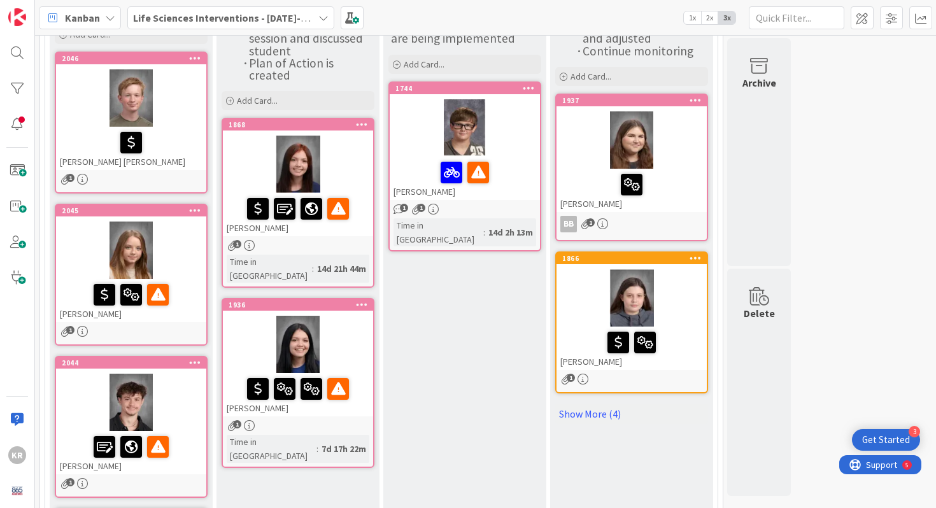
click at [343, 316] on div at bounding box center [298, 344] width 150 height 57
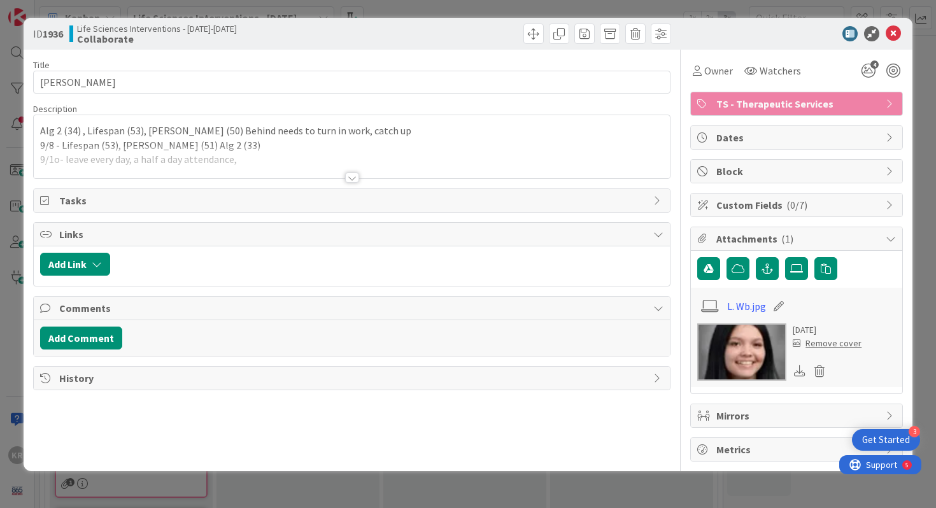
click at [4, 211] on div "ID 1936 Life Sciences Interventions - [DATE]-[DATE] Collaborate Title 13 / 128 …" at bounding box center [468, 254] width 936 height 508
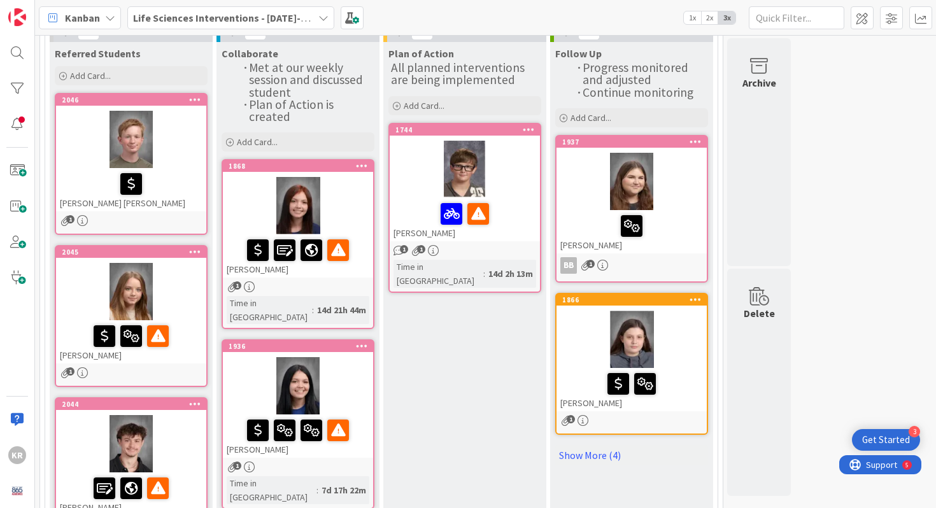
scroll to position [100, 0]
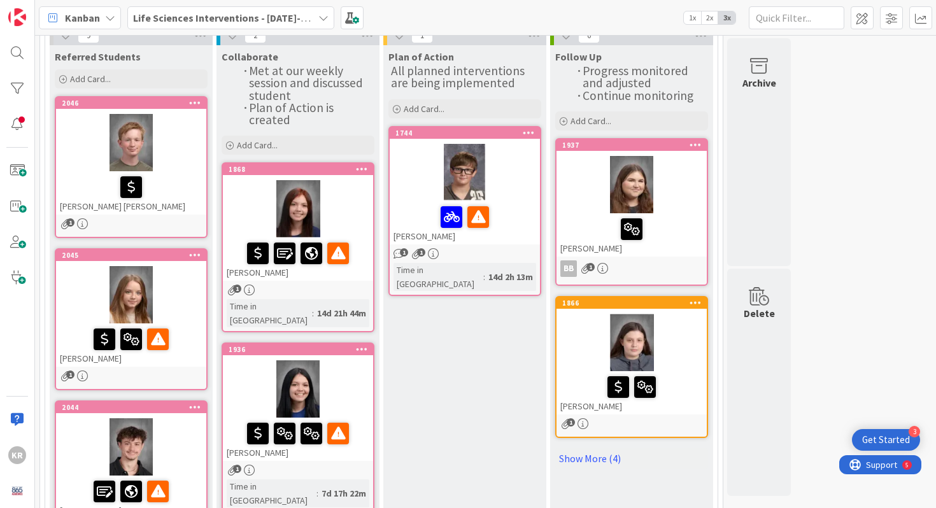
click at [511, 195] on div at bounding box center [465, 172] width 150 height 57
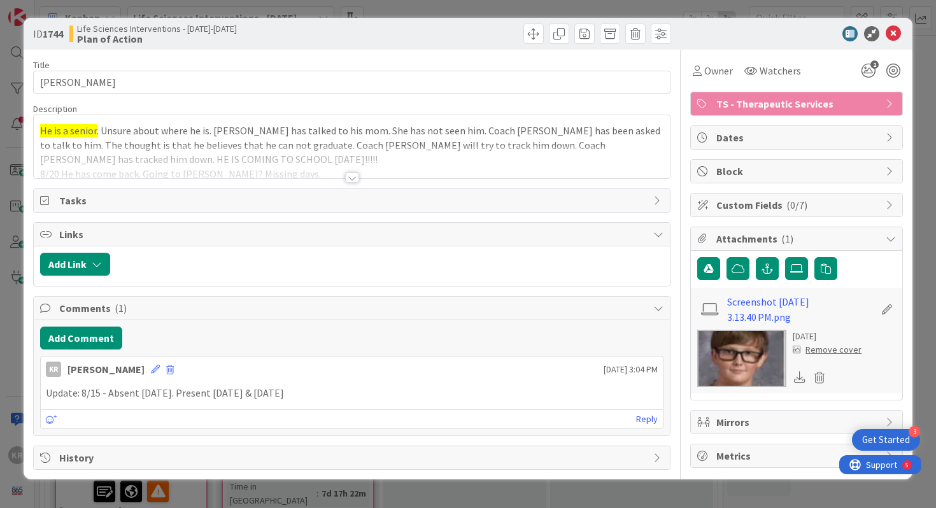
click at [350, 178] on div at bounding box center [352, 178] width 14 height 10
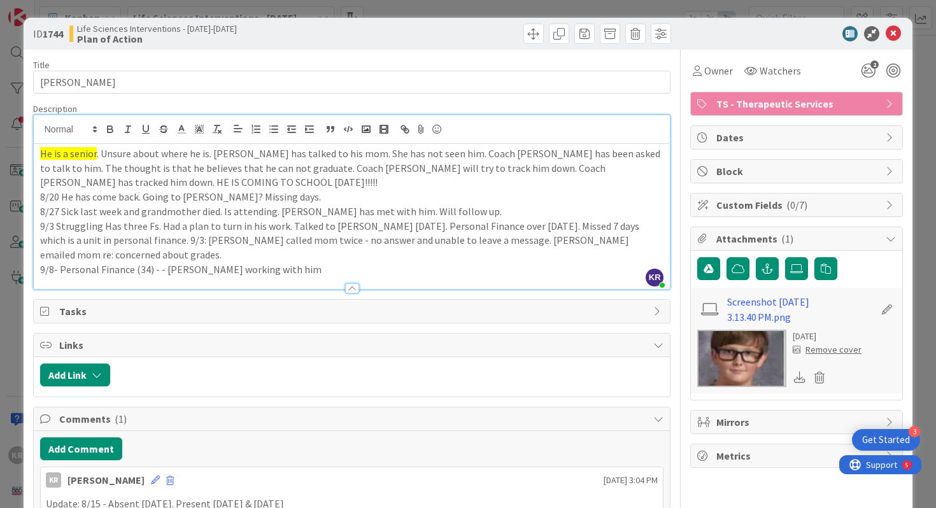
click at [355, 262] on p "9/8- Personal Finance (34) - - [PERSON_NAME] working with him" at bounding box center [352, 269] width 624 height 15
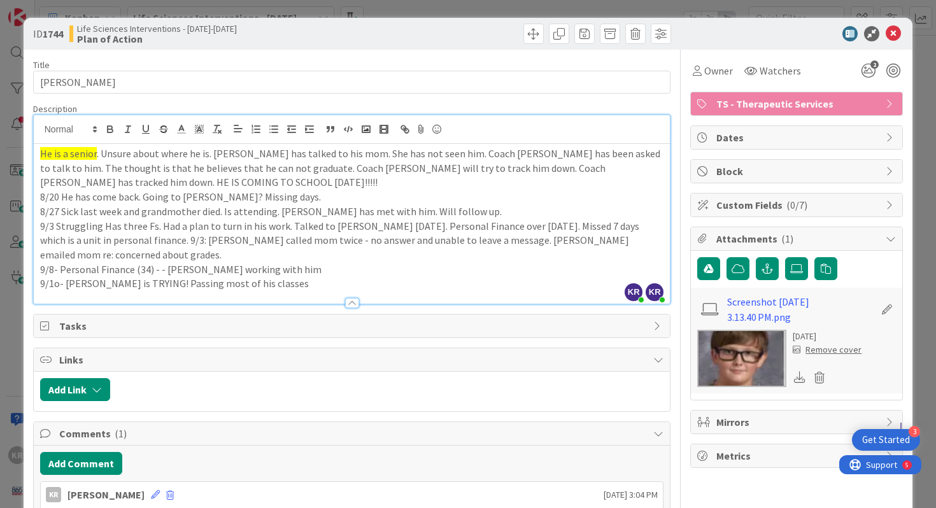
click at [271, 276] on p "9/1o- [PERSON_NAME] is TRYING! Passing most of his classes" at bounding box center [352, 283] width 624 height 15
click at [21, 277] on div "ID 1744 Life Sciences Interventions - [DATE]-[DATE] Plan of Action Title 11 / 1…" at bounding box center [468, 254] width 936 height 508
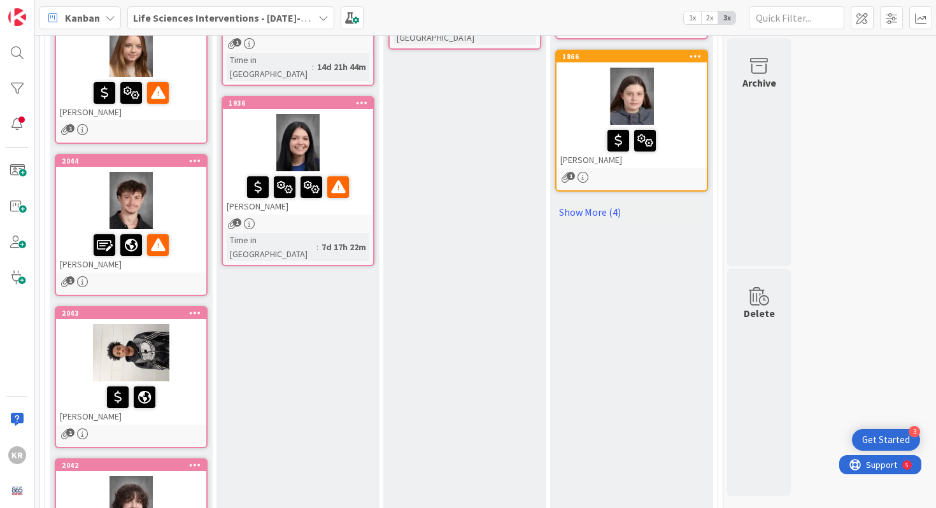
scroll to position [349, 0]
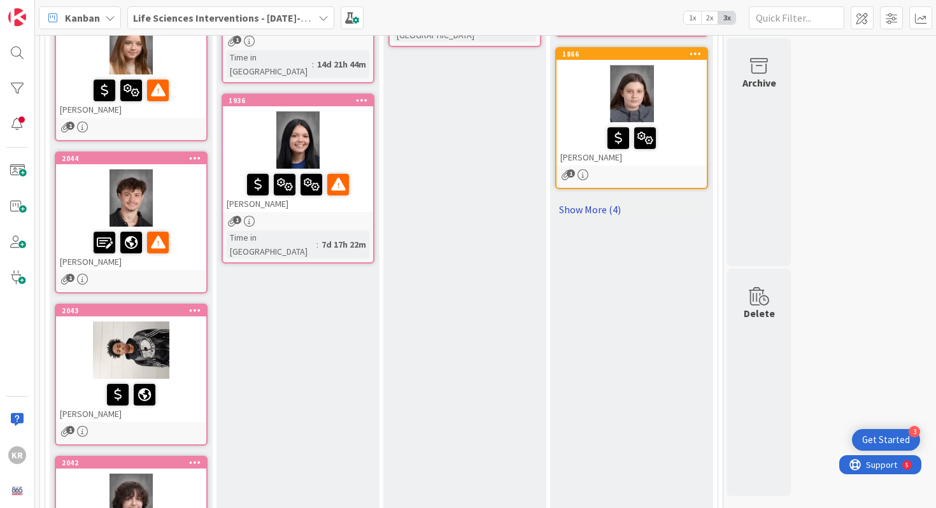
click at [604, 213] on link "Show More (4)" at bounding box center [631, 209] width 153 height 20
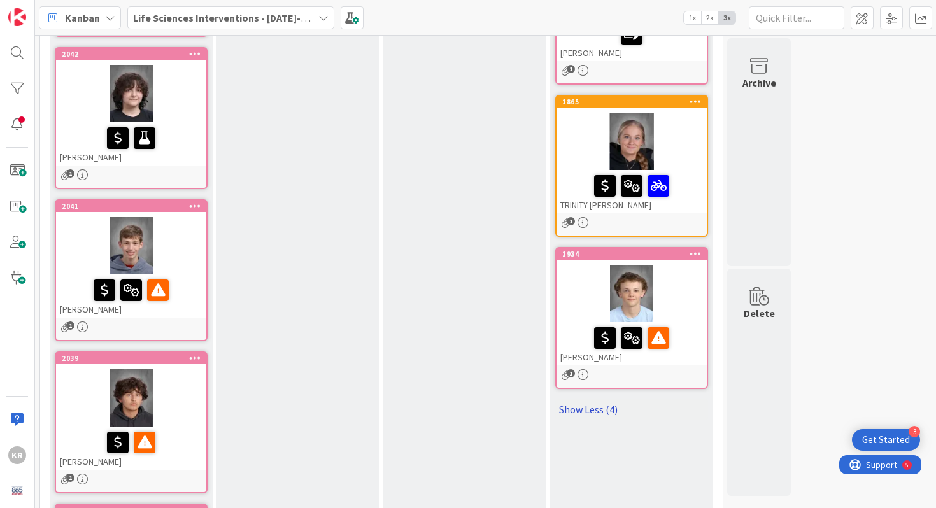
scroll to position [764, 0]
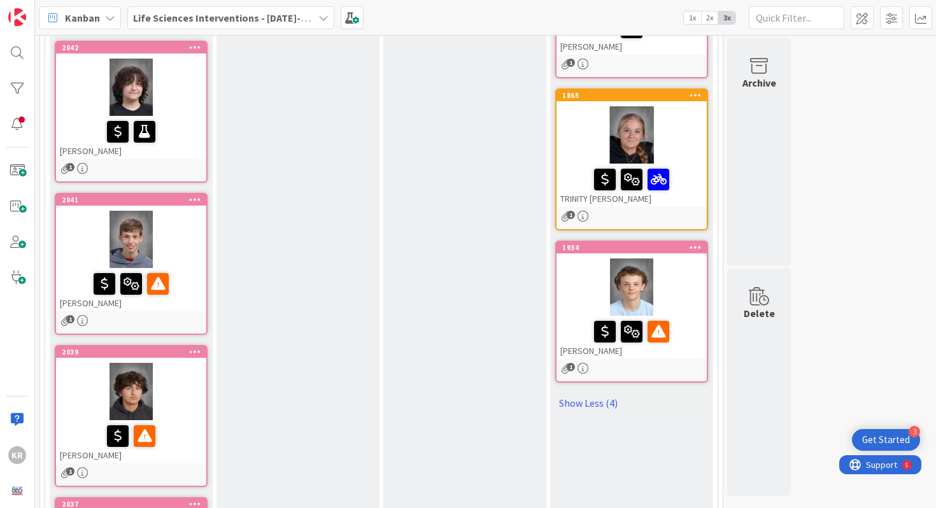
click at [678, 304] on div at bounding box center [631, 286] width 150 height 57
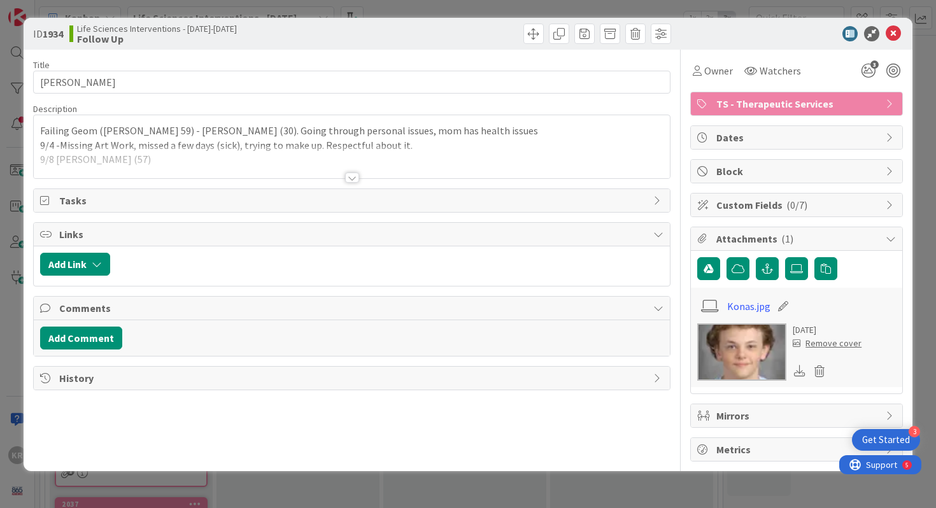
click at [355, 178] on div at bounding box center [352, 178] width 14 height 10
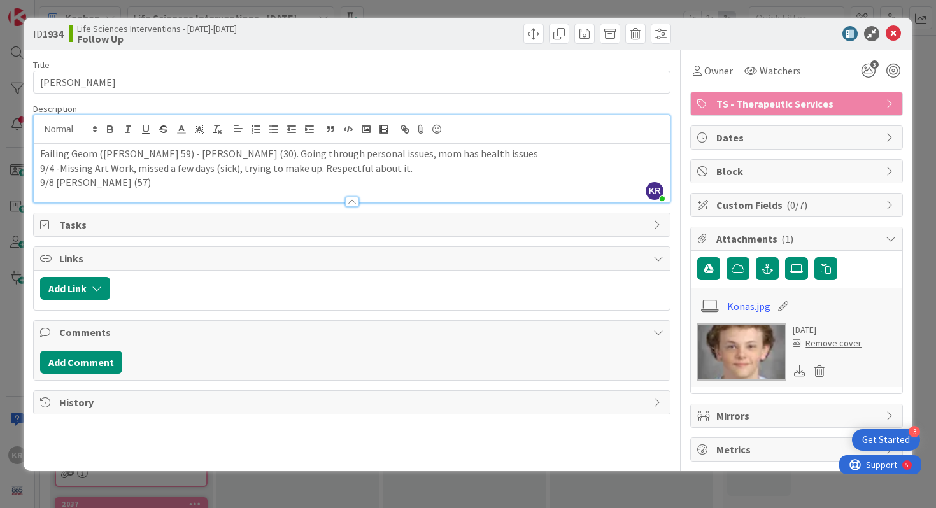
click at [139, 185] on p "9/8 [PERSON_NAME] (57)" at bounding box center [352, 182] width 624 height 15
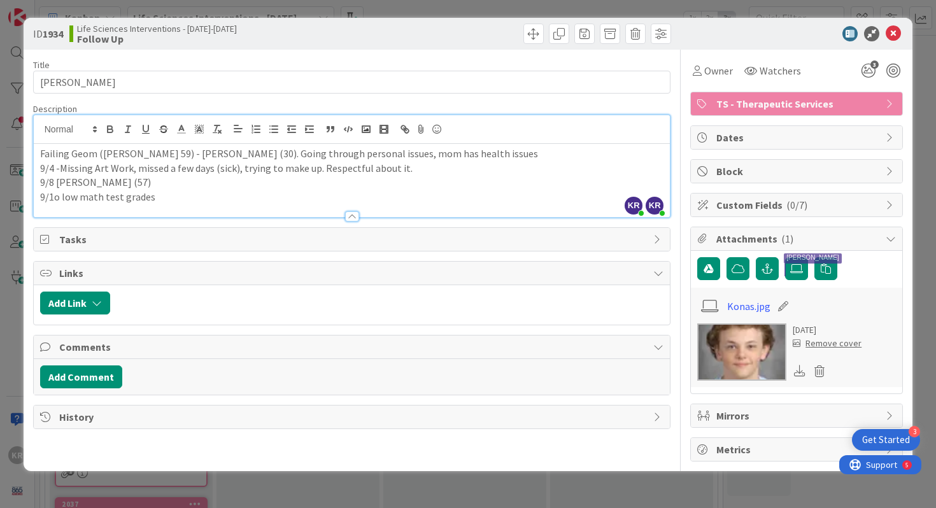
click at [25, 306] on div "ID 1934 Life Sciences Interventions - [DATE]-[DATE] Follow Up Title 12 / 128 [P…" at bounding box center [468, 244] width 889 height 453
click at [2, 304] on div "ID 1934 Life Sciences Interventions - [DATE]-[DATE] Follow Up Title 12 / 128 [P…" at bounding box center [468, 254] width 936 height 508
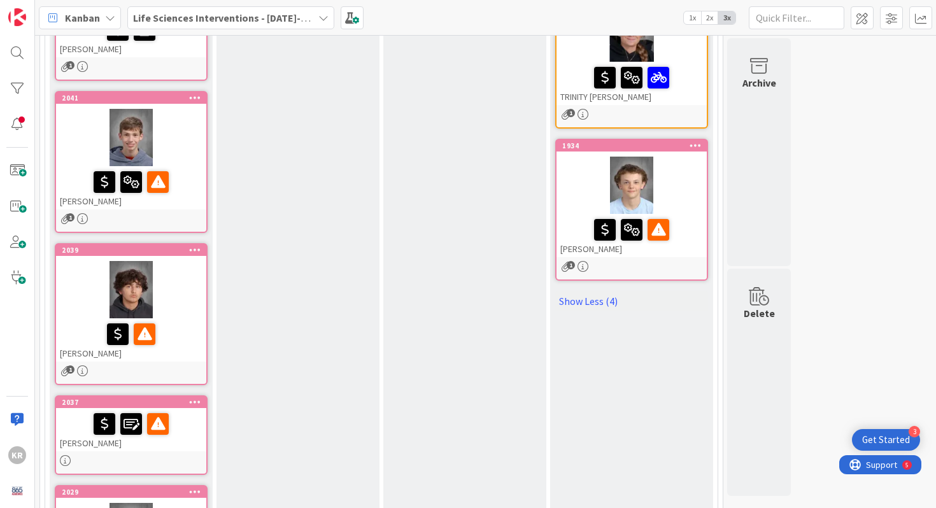
scroll to position [886, 0]
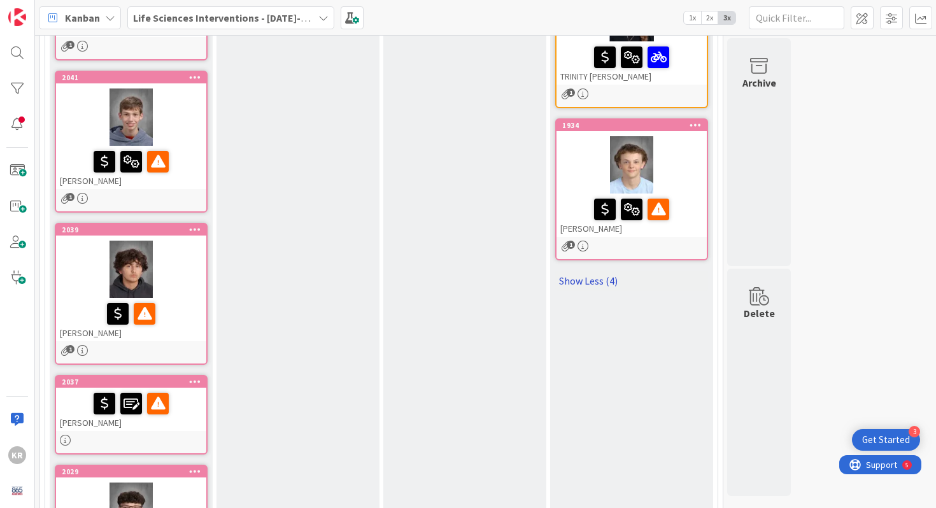
click at [591, 285] on link "Show Less (4)" at bounding box center [631, 281] width 153 height 20
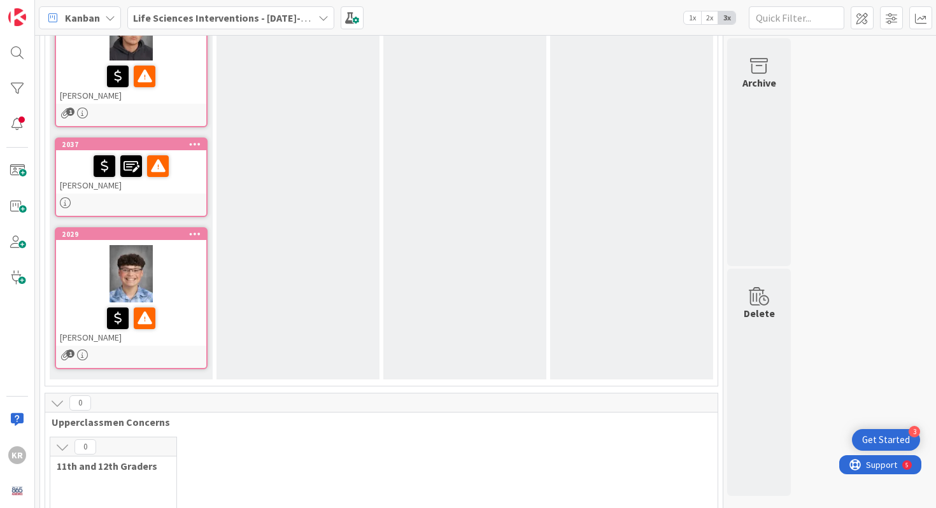
scroll to position [1123, 0]
